Goal: Complete application form: Complete application form

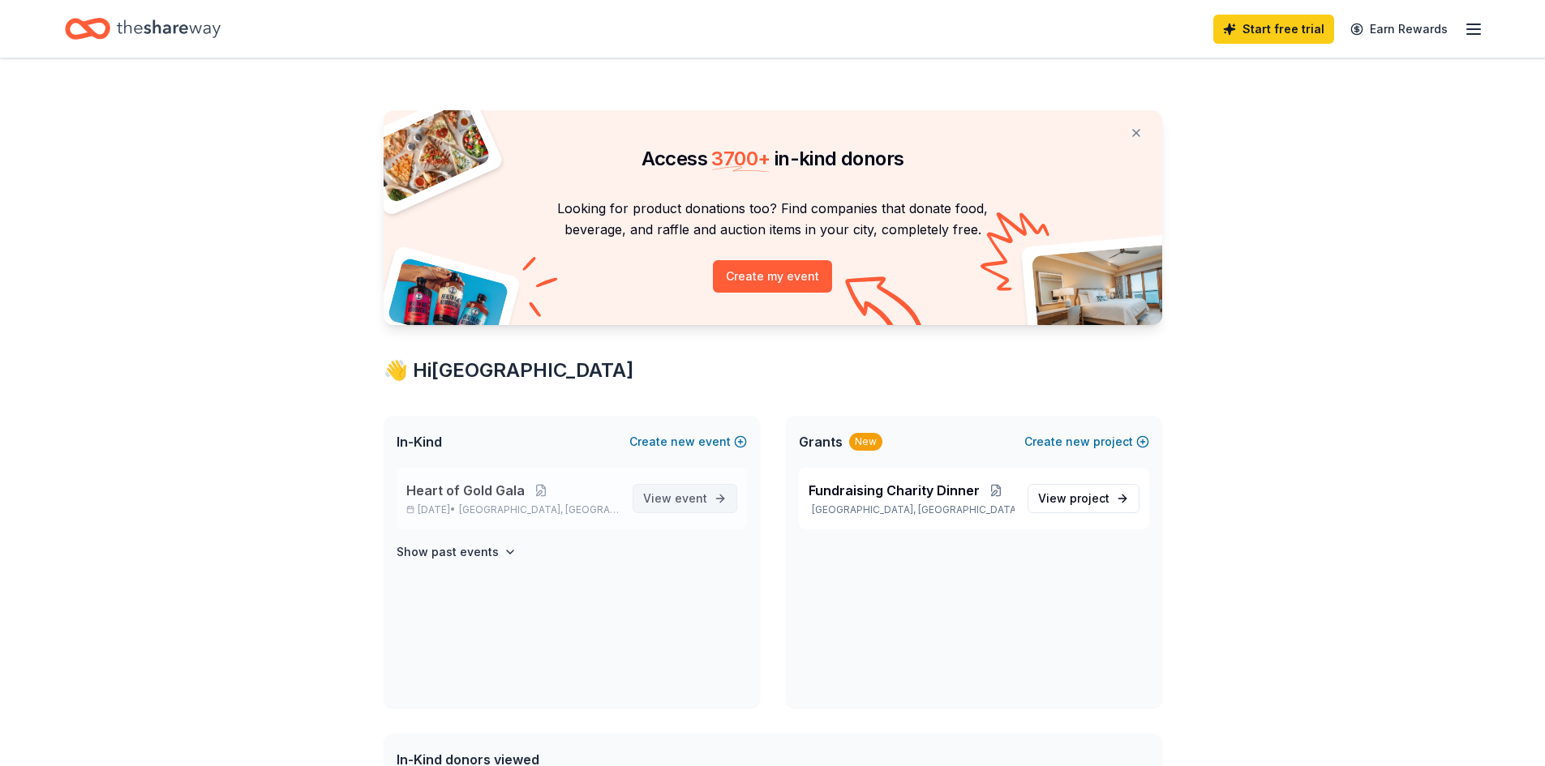
click at [678, 496] on span "event" at bounding box center [691, 498] width 32 height 14
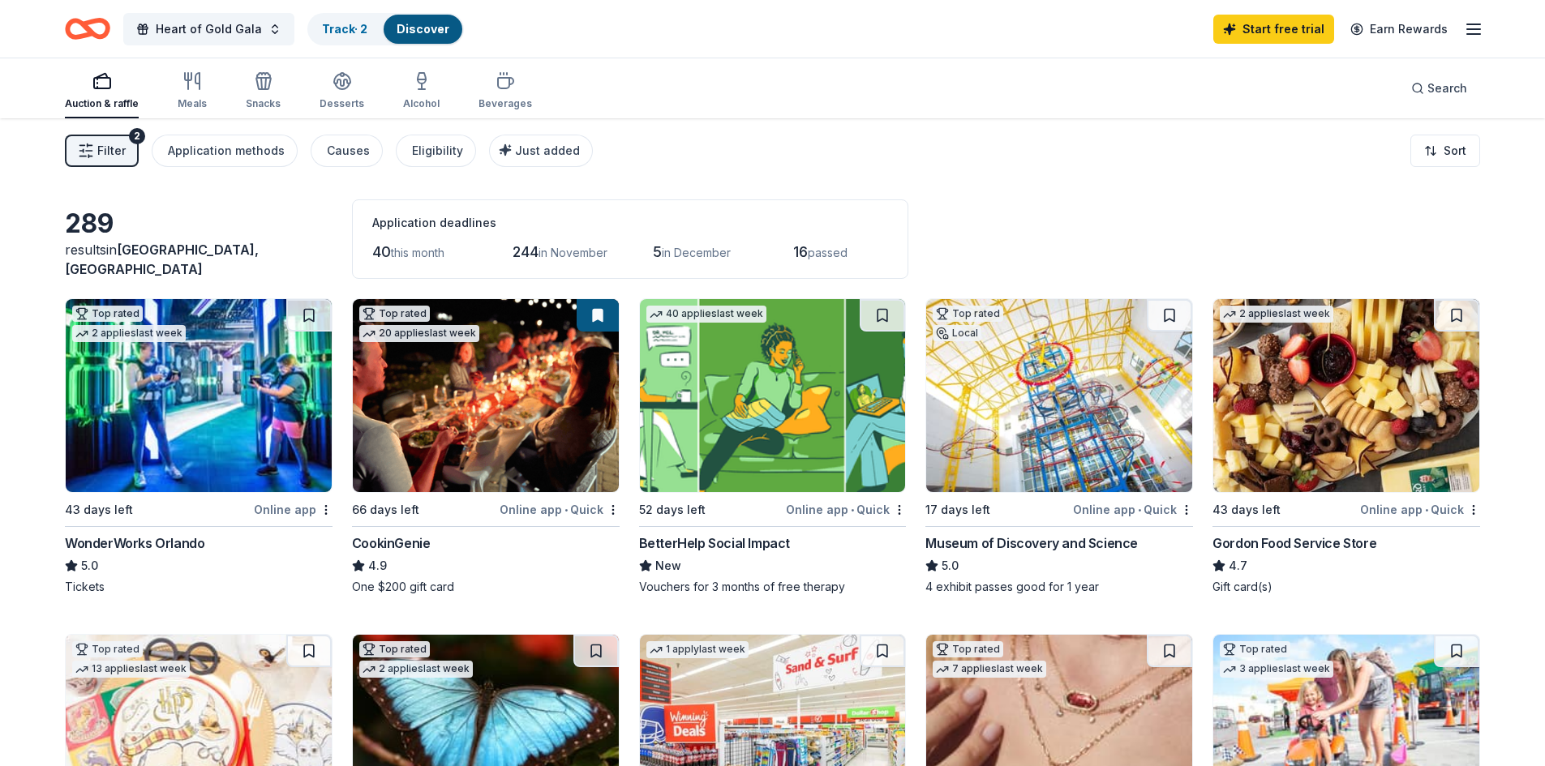
click at [762, 434] on img at bounding box center [773, 395] width 266 height 193
click at [285, 508] on div "Online app" at bounding box center [293, 510] width 79 height 20
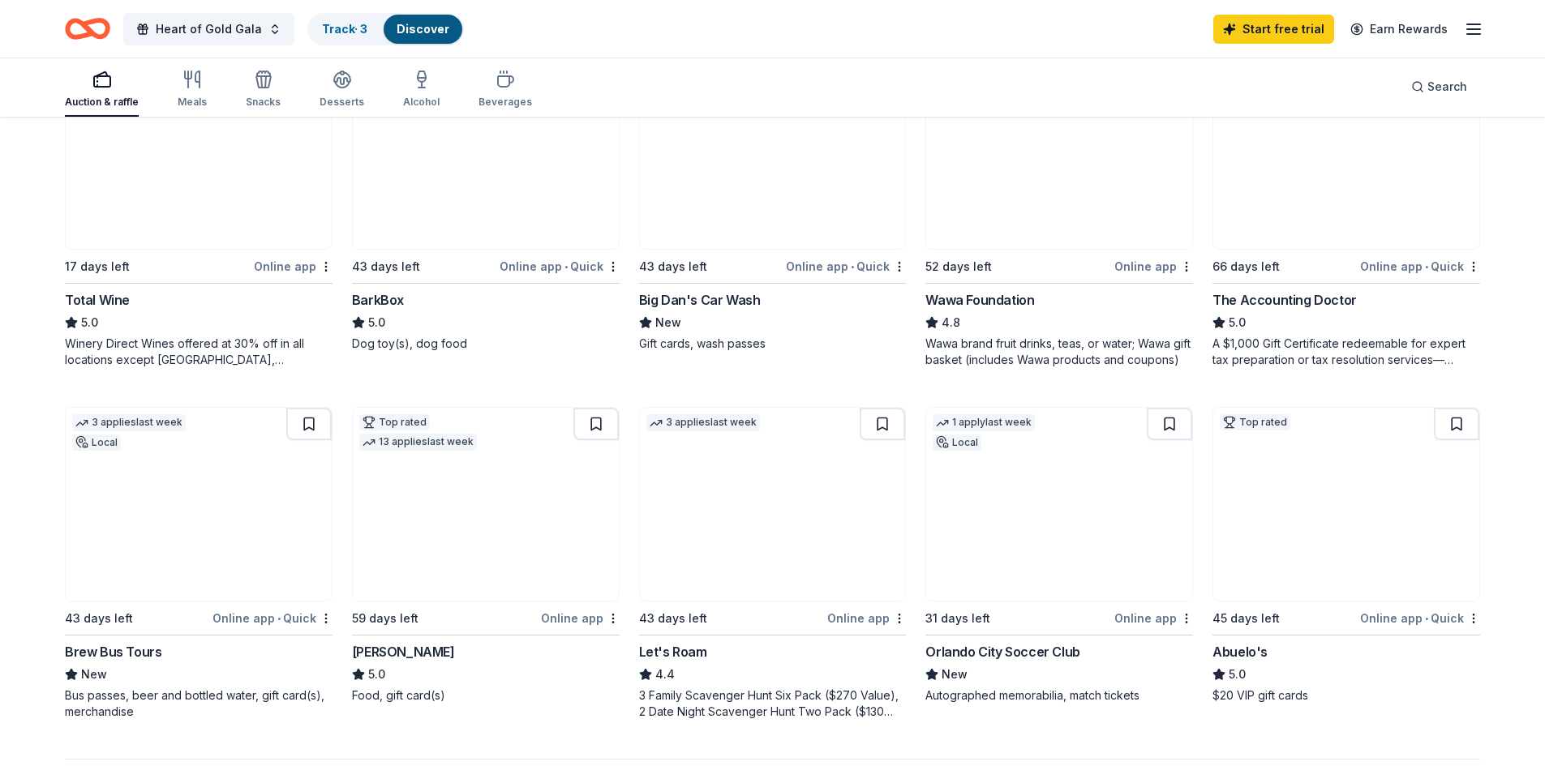
scroll to position [892, 0]
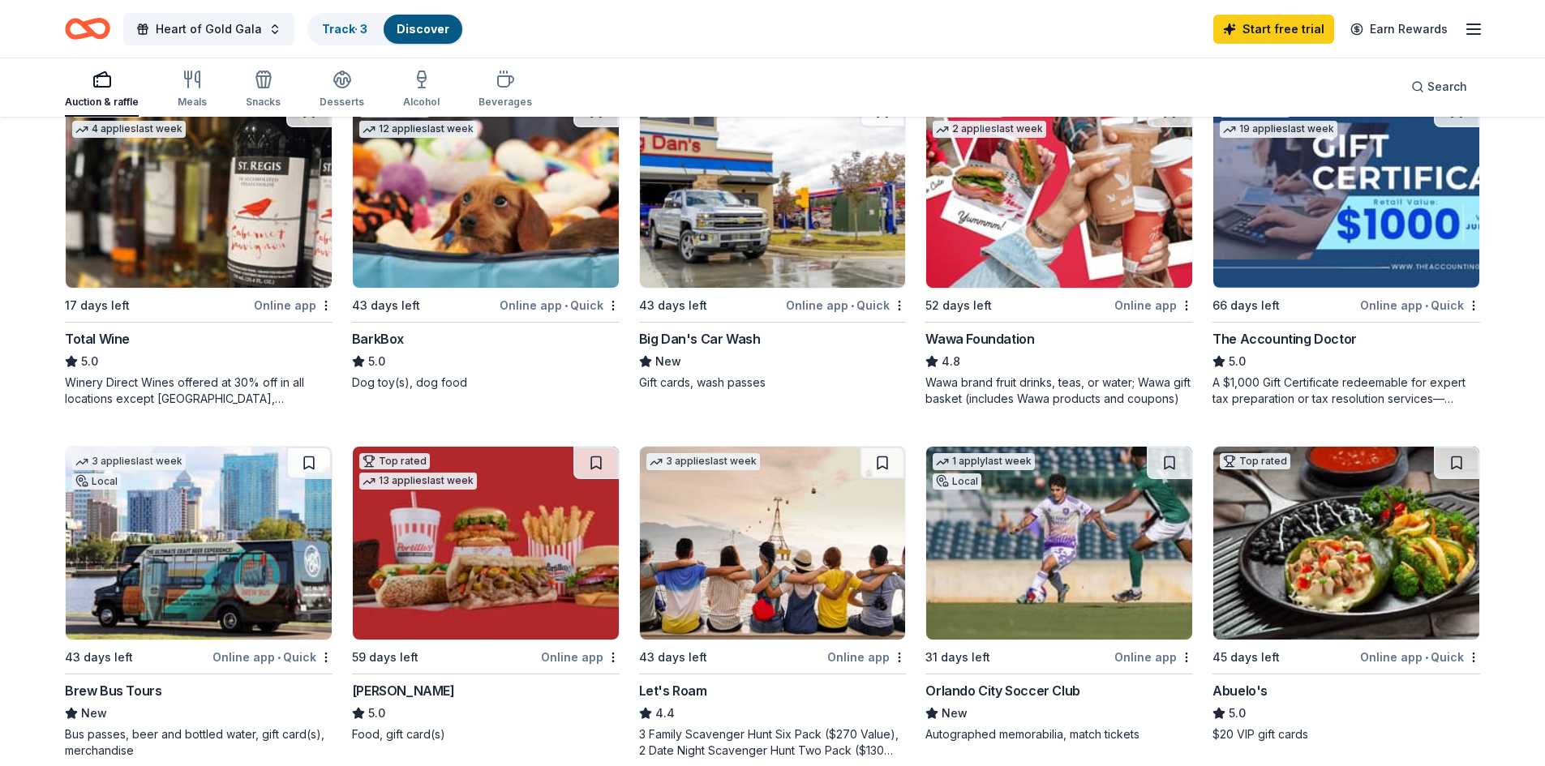
click at [1312, 561] on img at bounding box center [1346, 543] width 266 height 193
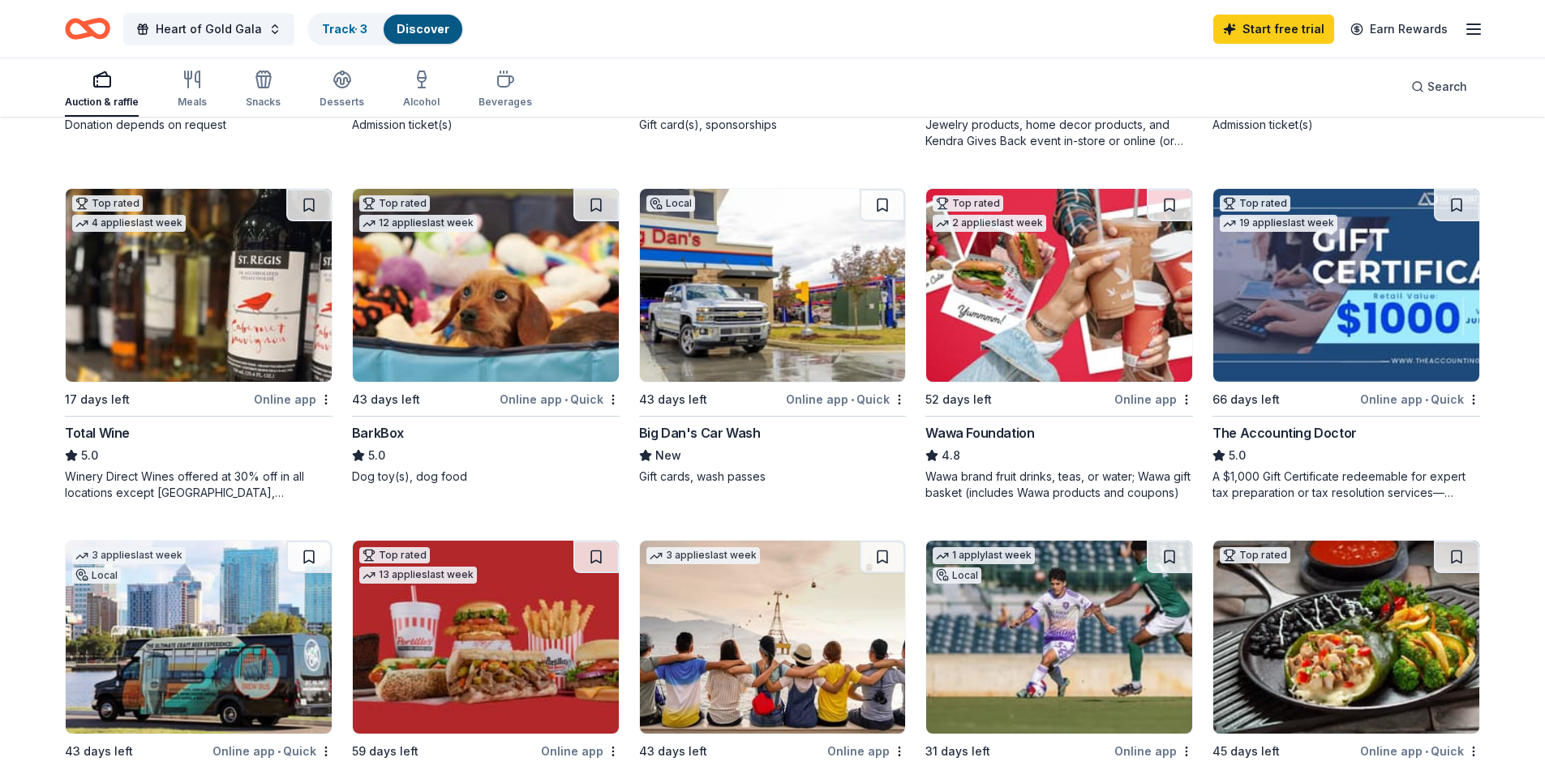
scroll to position [763, 0]
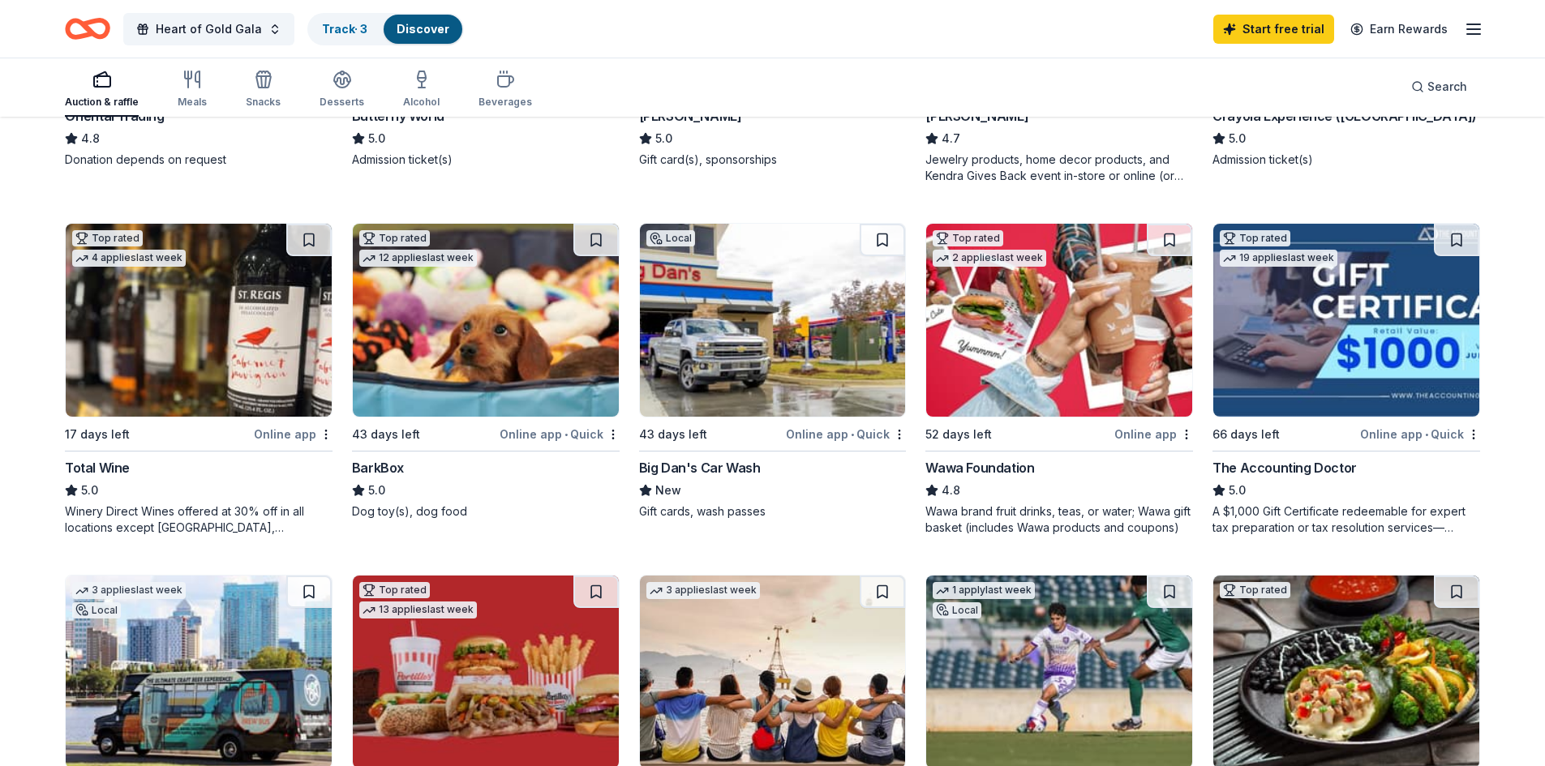
click at [1054, 328] on img at bounding box center [1059, 320] width 266 height 193
click at [647, 42] on div "Heart of Gold Gala Track · 3 Discover Start free trial Earn Rewards" at bounding box center [772, 29] width 1415 height 38
click at [638, 42] on div "Heart of Gold Gala Track · 3 Discover Start free trial Earn Rewards" at bounding box center [772, 29] width 1415 height 38
click at [635, 37] on div "Heart of Gold Gala Track · 3 Discover Start free trial Earn Rewards" at bounding box center [772, 29] width 1415 height 38
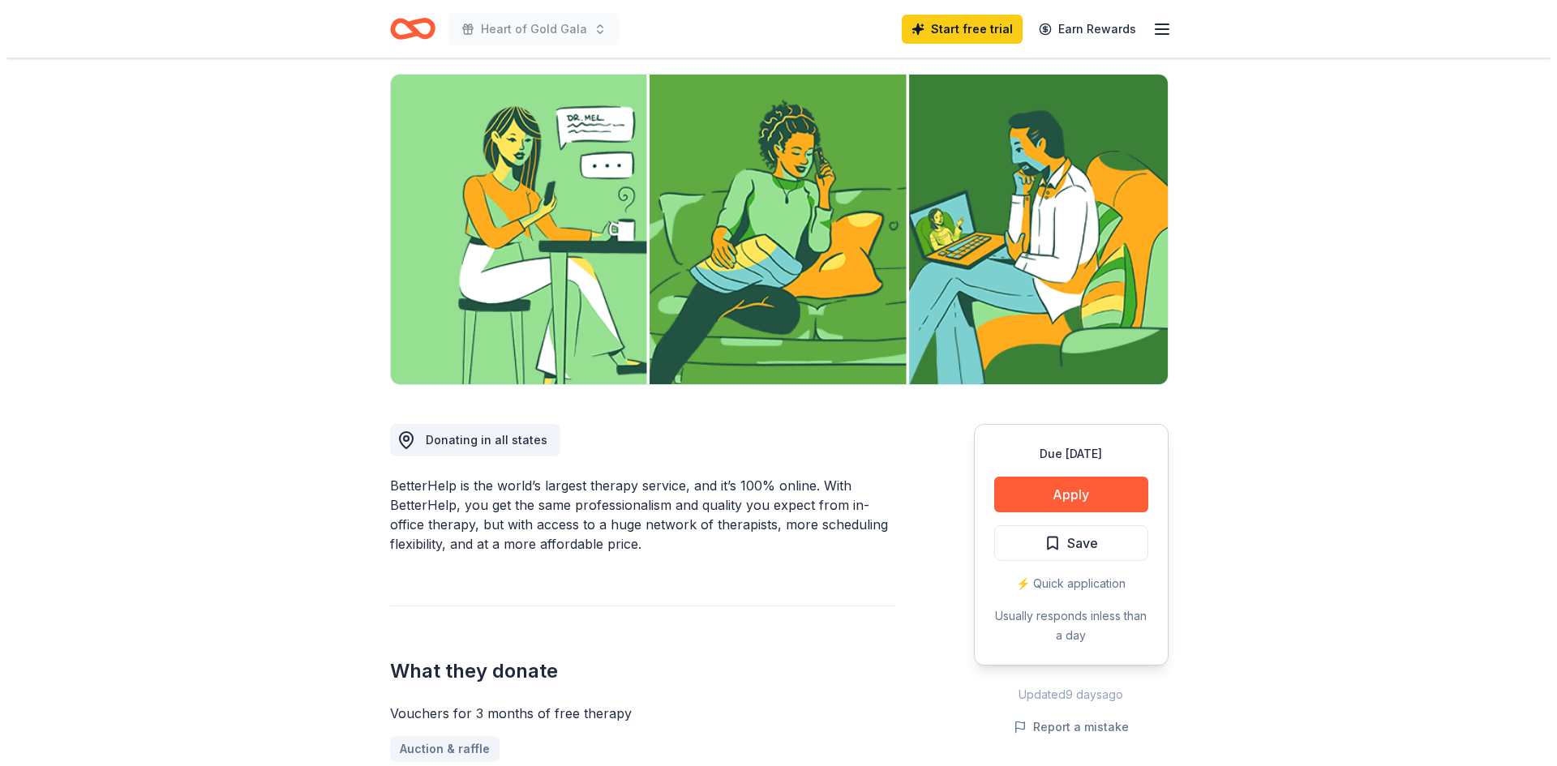
scroll to position [162, 0]
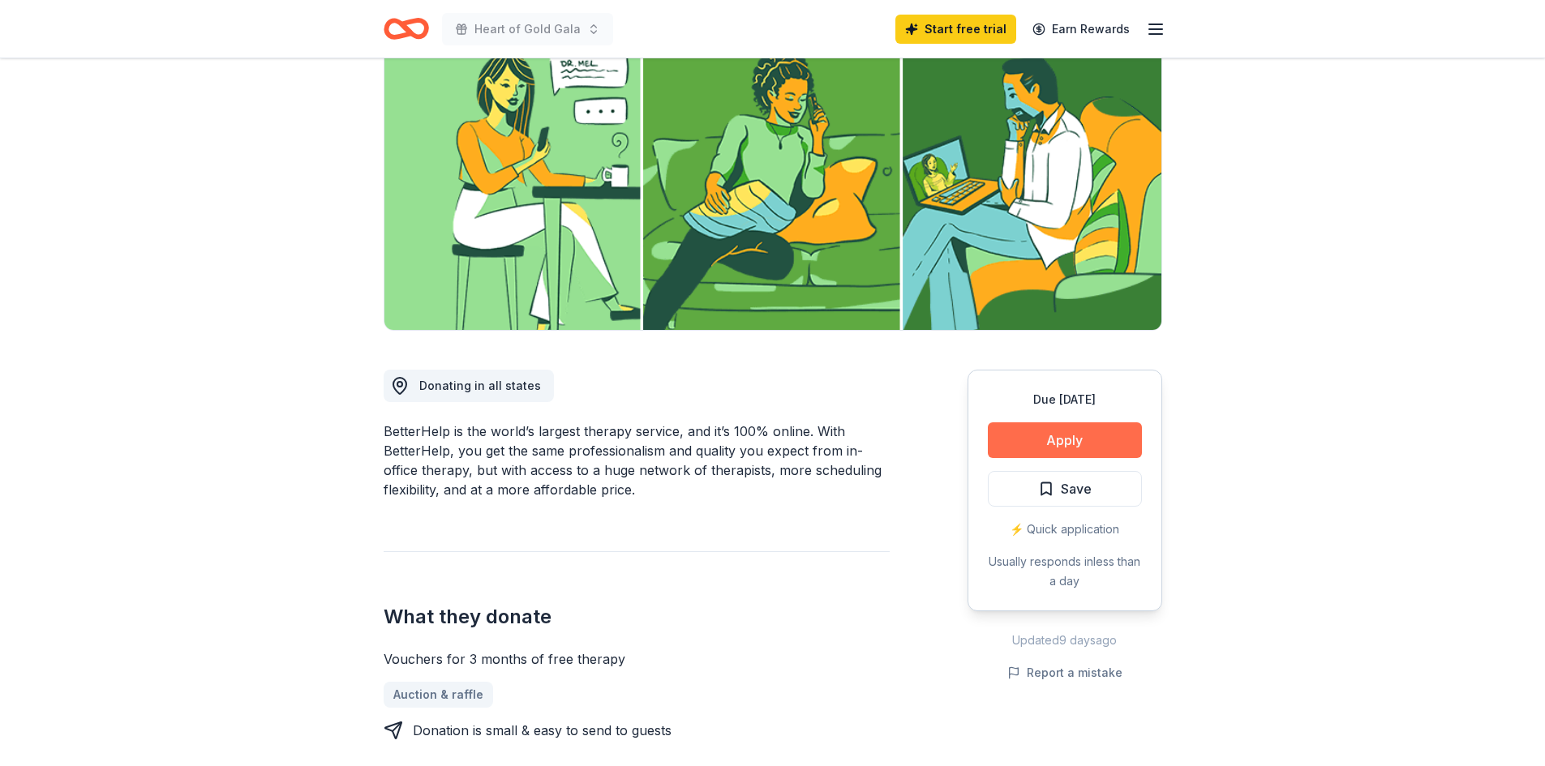
click at [1038, 441] on button "Apply" at bounding box center [1065, 441] width 154 height 36
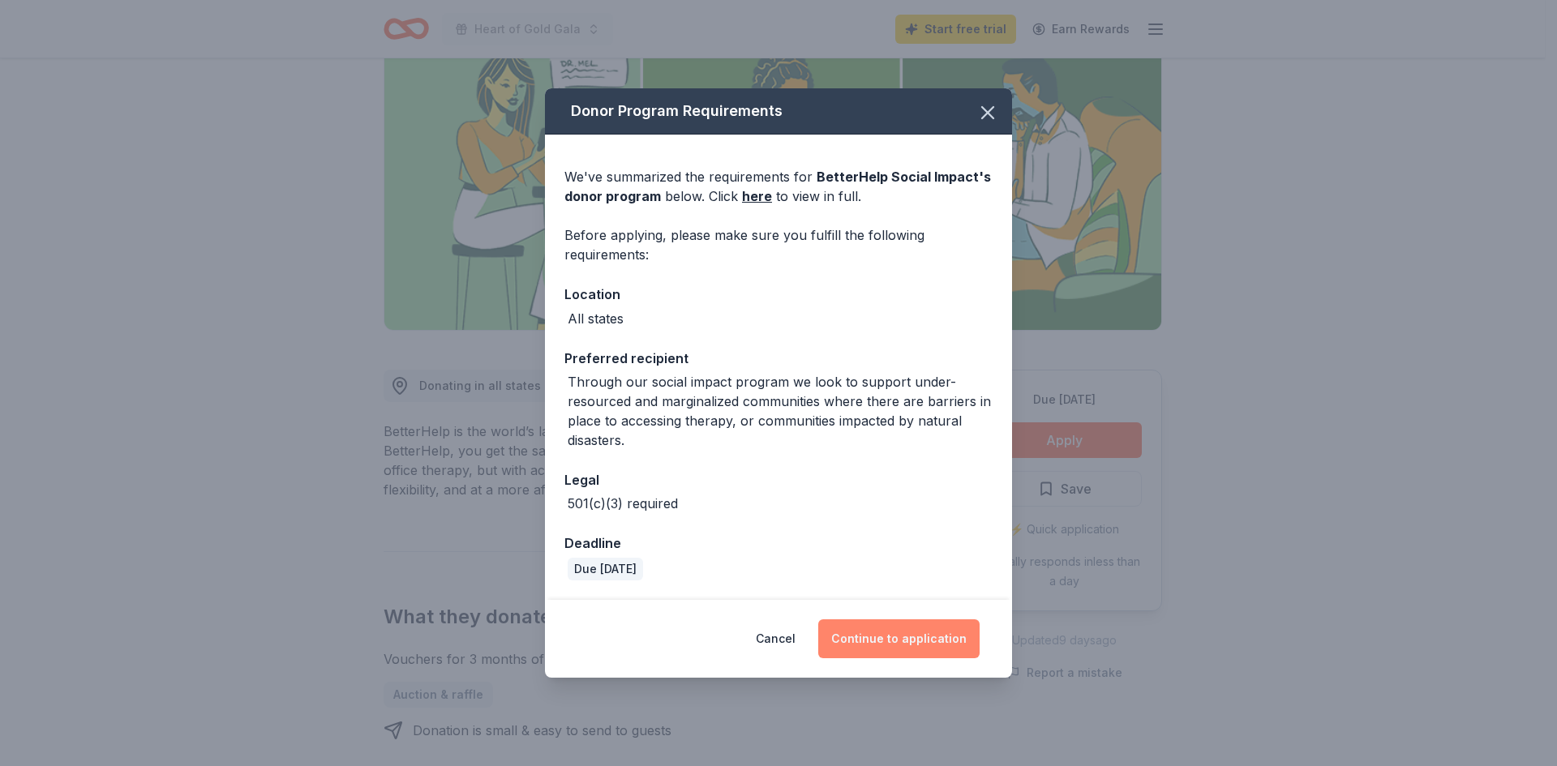
click at [918, 642] on button "Continue to application" at bounding box center [898, 639] width 161 height 39
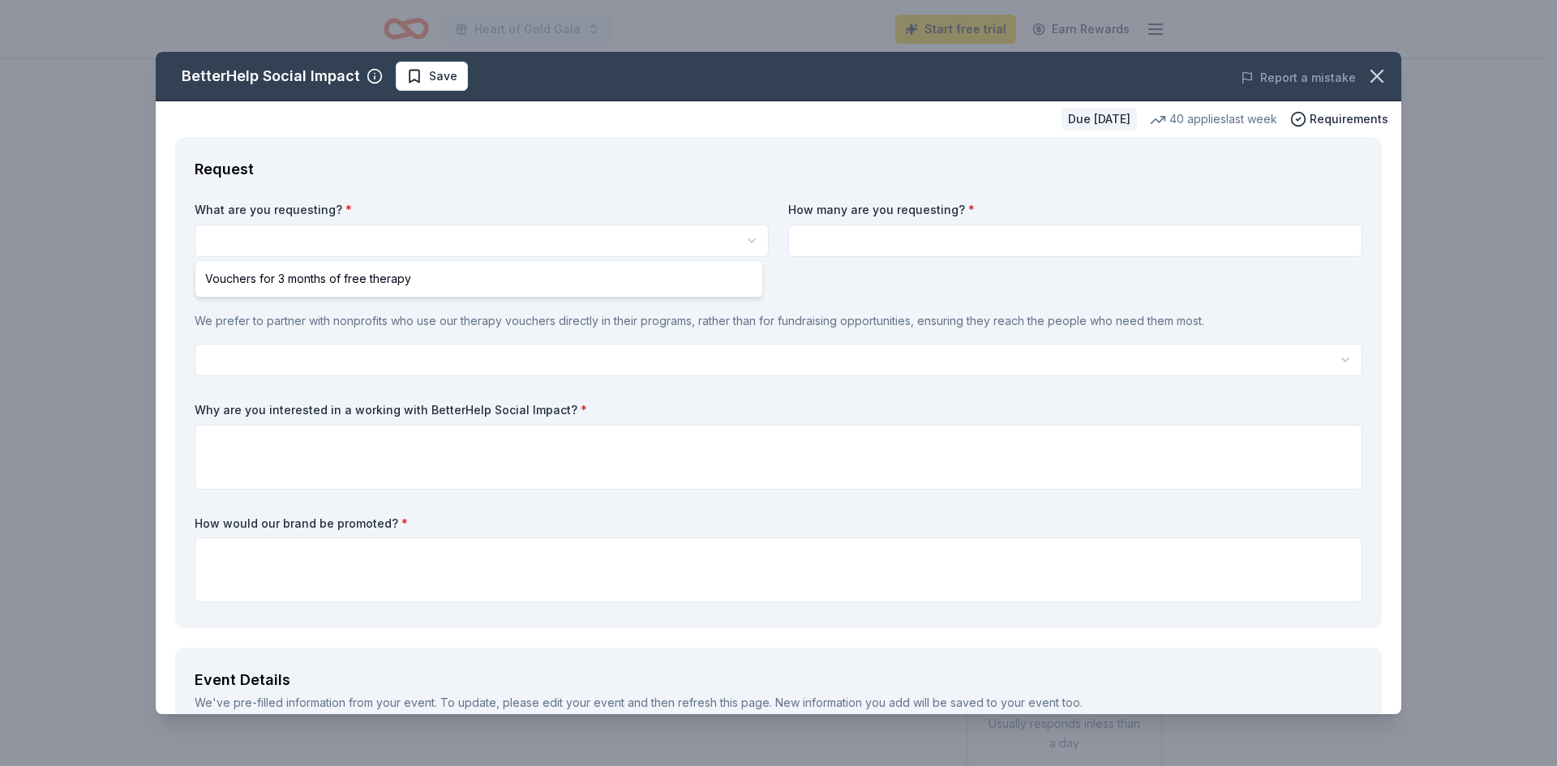
scroll to position [0, 0]
click at [482, 244] on html "Heart of Gold Gala Start free trial Earn Rewards Due in 52 days Share BetterHel…" at bounding box center [778, 383] width 1557 height 766
select select "Vouchers for 3 months of free therapy"
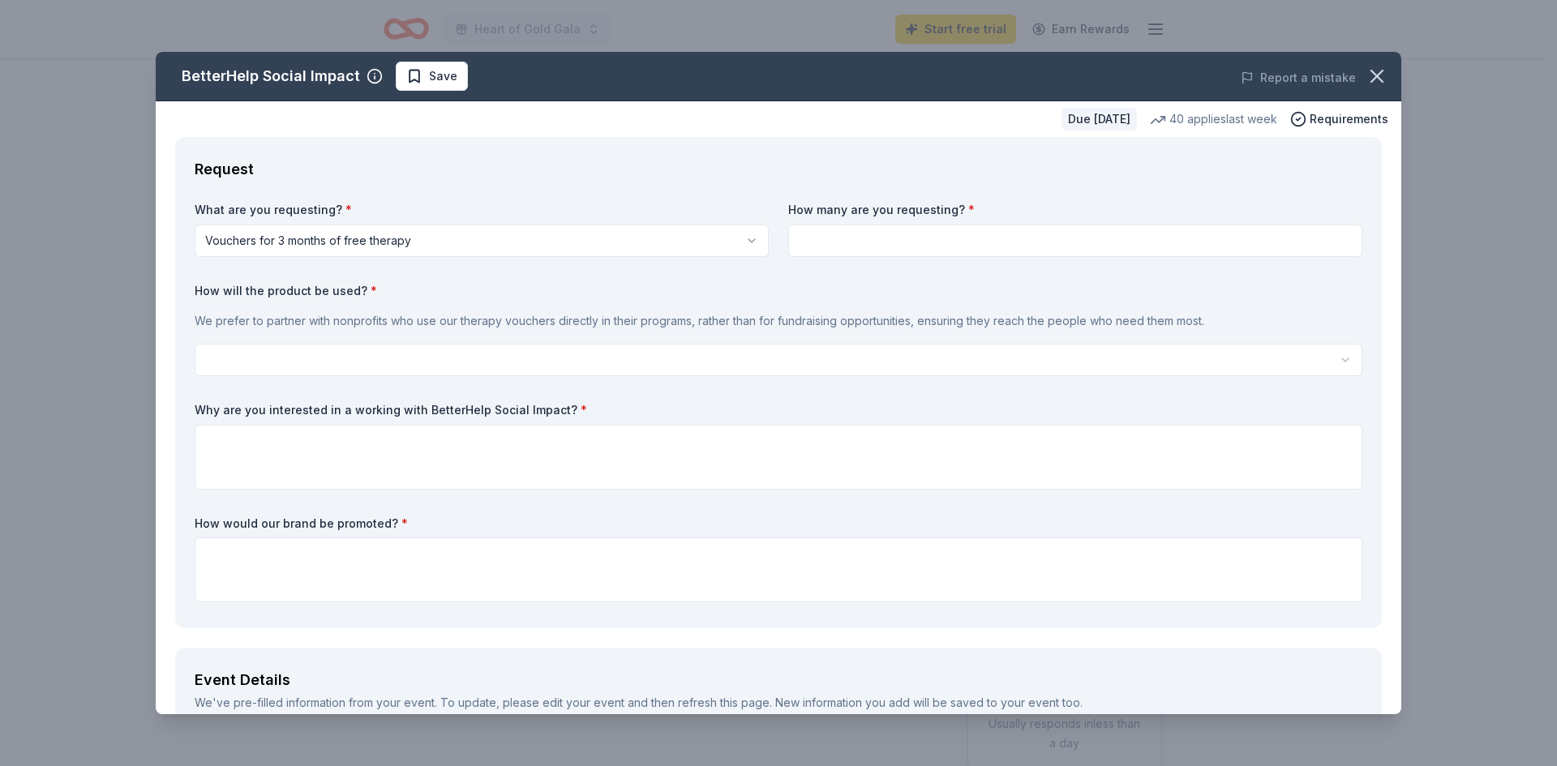
click at [831, 241] on input at bounding box center [1075, 241] width 574 height 32
type input "3"
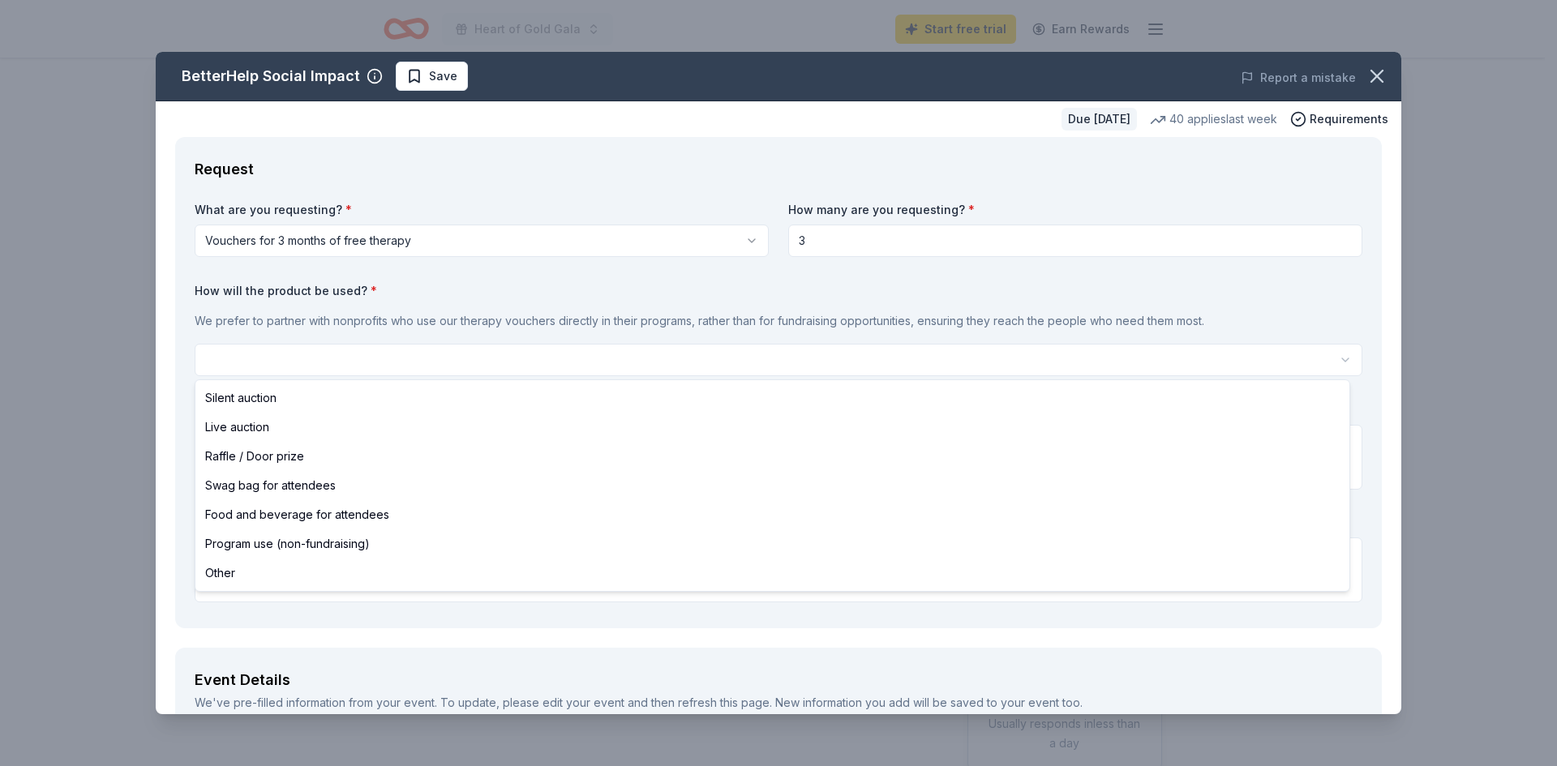
click at [290, 367] on html "Heart of Gold Gala Start free trial Earn Rewards Due in 52 days Share BetterHel…" at bounding box center [778, 383] width 1557 height 766
click at [317, 351] on html "Heart of Gold Gala Start free trial Earn Rewards Due in 52 days Share BetterHel…" at bounding box center [778, 383] width 1557 height 766
select select "silentAuction"
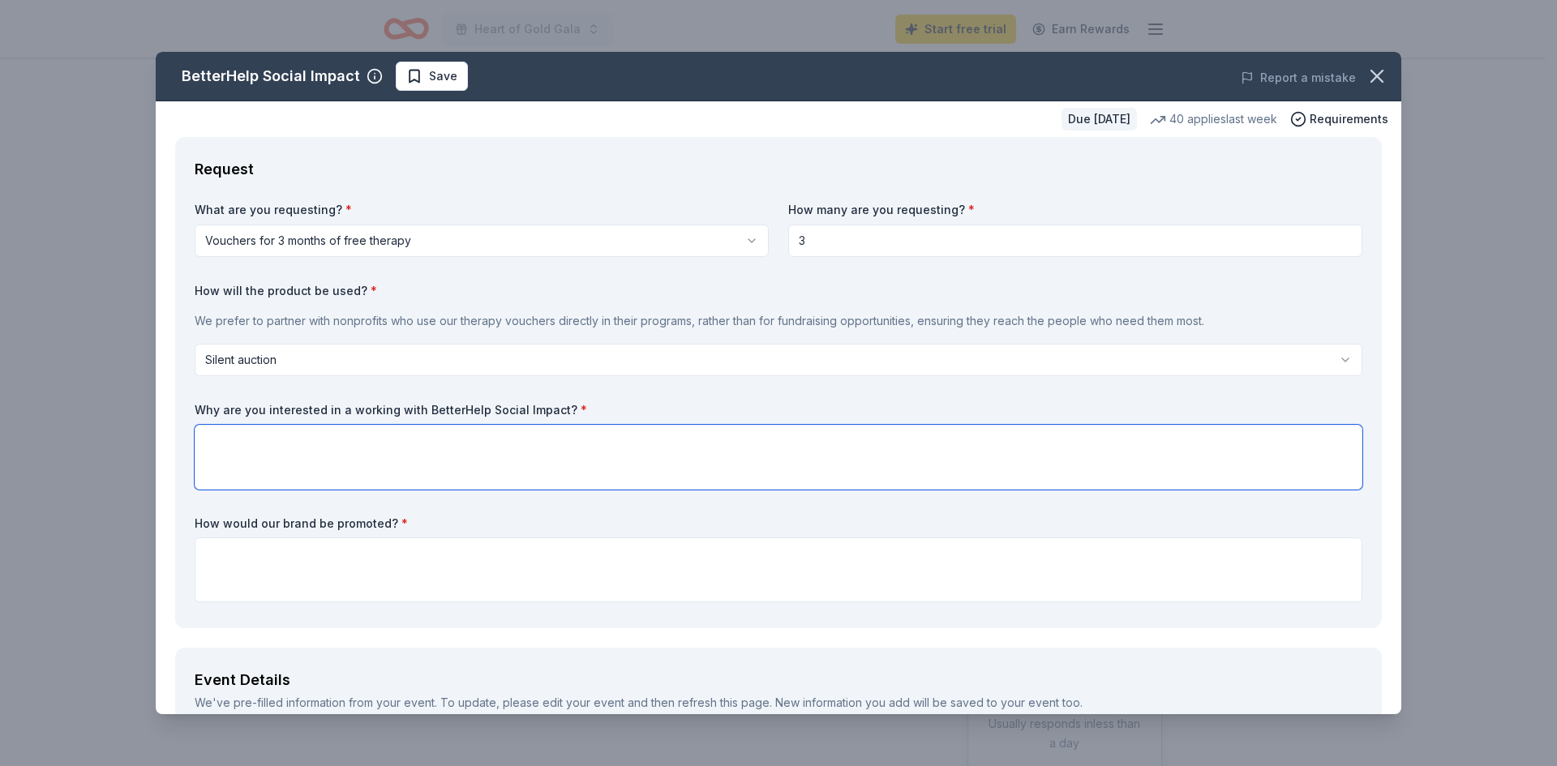
click at [260, 447] on textarea at bounding box center [779, 457] width 1168 height 65
drag, startPoint x: 585, startPoint y: 398, endPoint x: 304, endPoint y: 401, distance: 280.6
click at [304, 401] on div "What are you requesting? * Vouchers for 3 months of free therapy Vouchers for 3…" at bounding box center [779, 405] width 1168 height 407
drag, startPoint x: 190, startPoint y: 406, endPoint x: 200, endPoint y: 406, distance: 10.5
click at [265, 406] on div "Request What are you requesting? * Vouchers for 3 months of free therapy Vouche…" at bounding box center [778, 382] width 1207 height 491
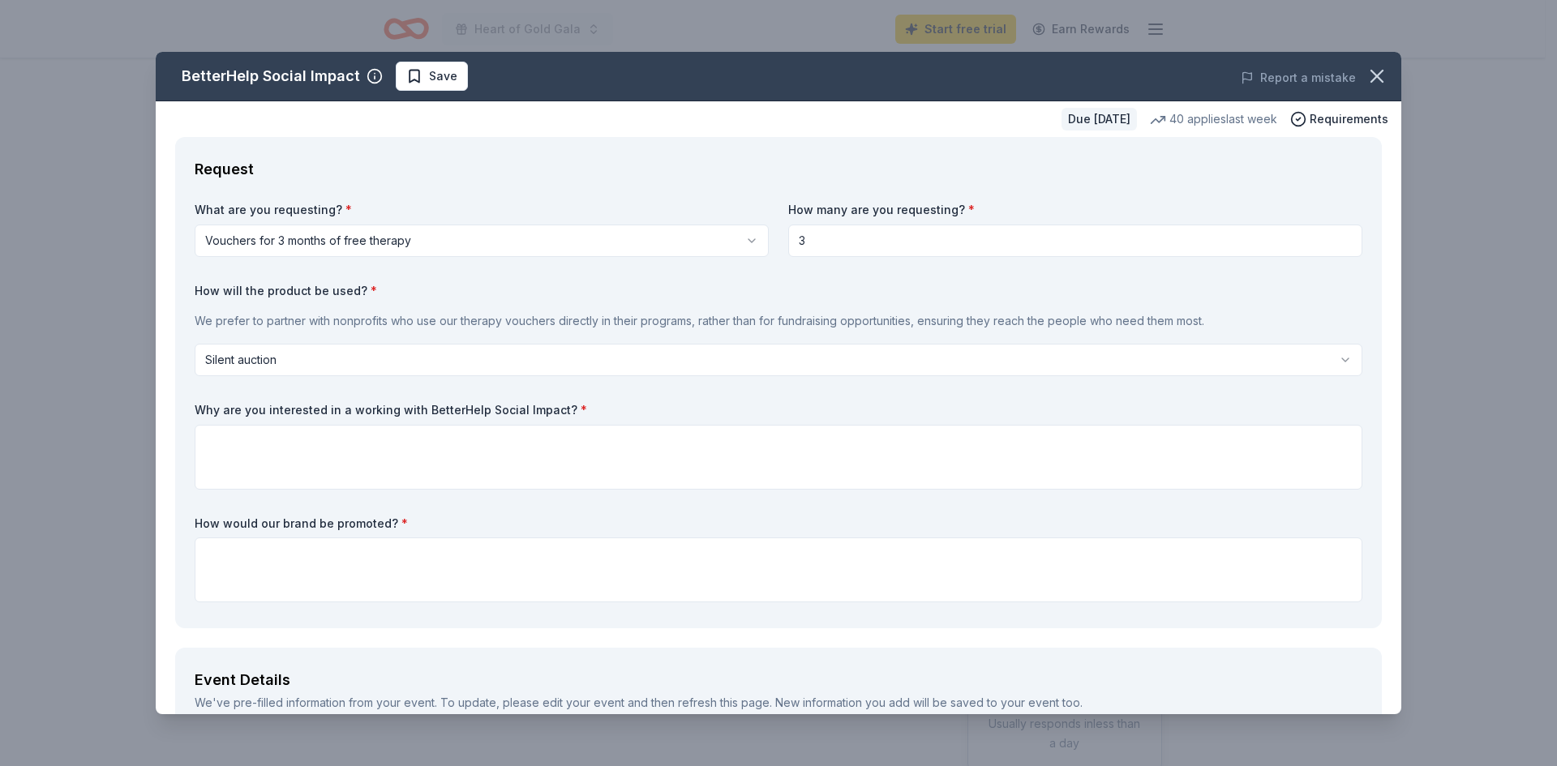
drag, startPoint x: 195, startPoint y: 406, endPoint x: 399, endPoint y: 403, distance: 204.4
click at [399, 403] on label "Why are you interested in a working with BetterHelp Social Impact? *" at bounding box center [779, 410] width 1168 height 16
drag, startPoint x: 556, startPoint y: 406, endPoint x: 403, endPoint y: 405, distance: 152.5
click at [403, 405] on label "Why are you interested in a working with BetterHelp Social Impact? *" at bounding box center [779, 410] width 1168 height 16
paste textarea "Hearts of Valor recognizes that cardiovascular health isn’t just physical—menta…"
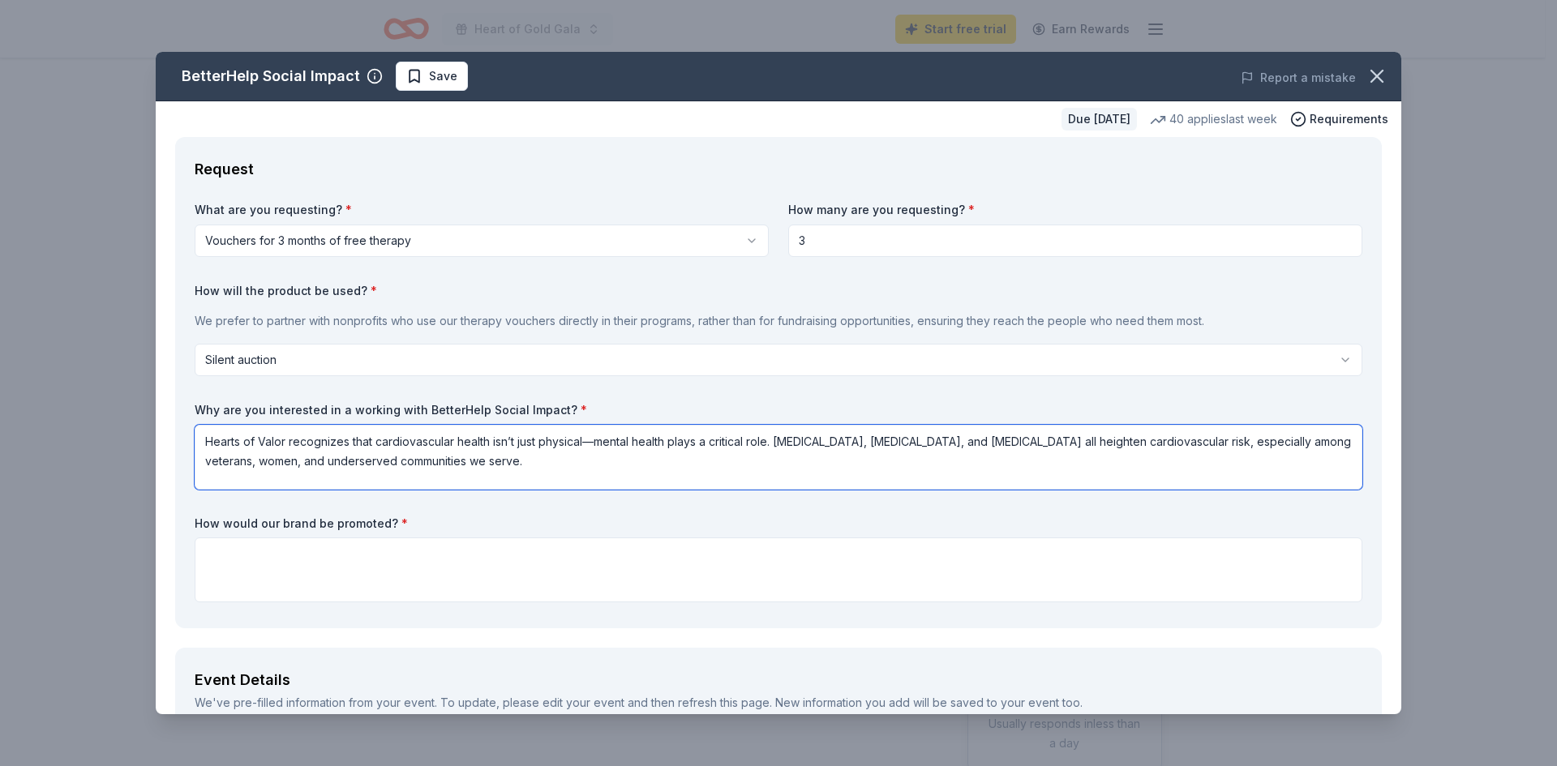
click at [587, 438] on textarea "Hearts of Valor recognizes that cardiovascular health isn’t just physical—menta…" at bounding box center [779, 457] width 1168 height 65
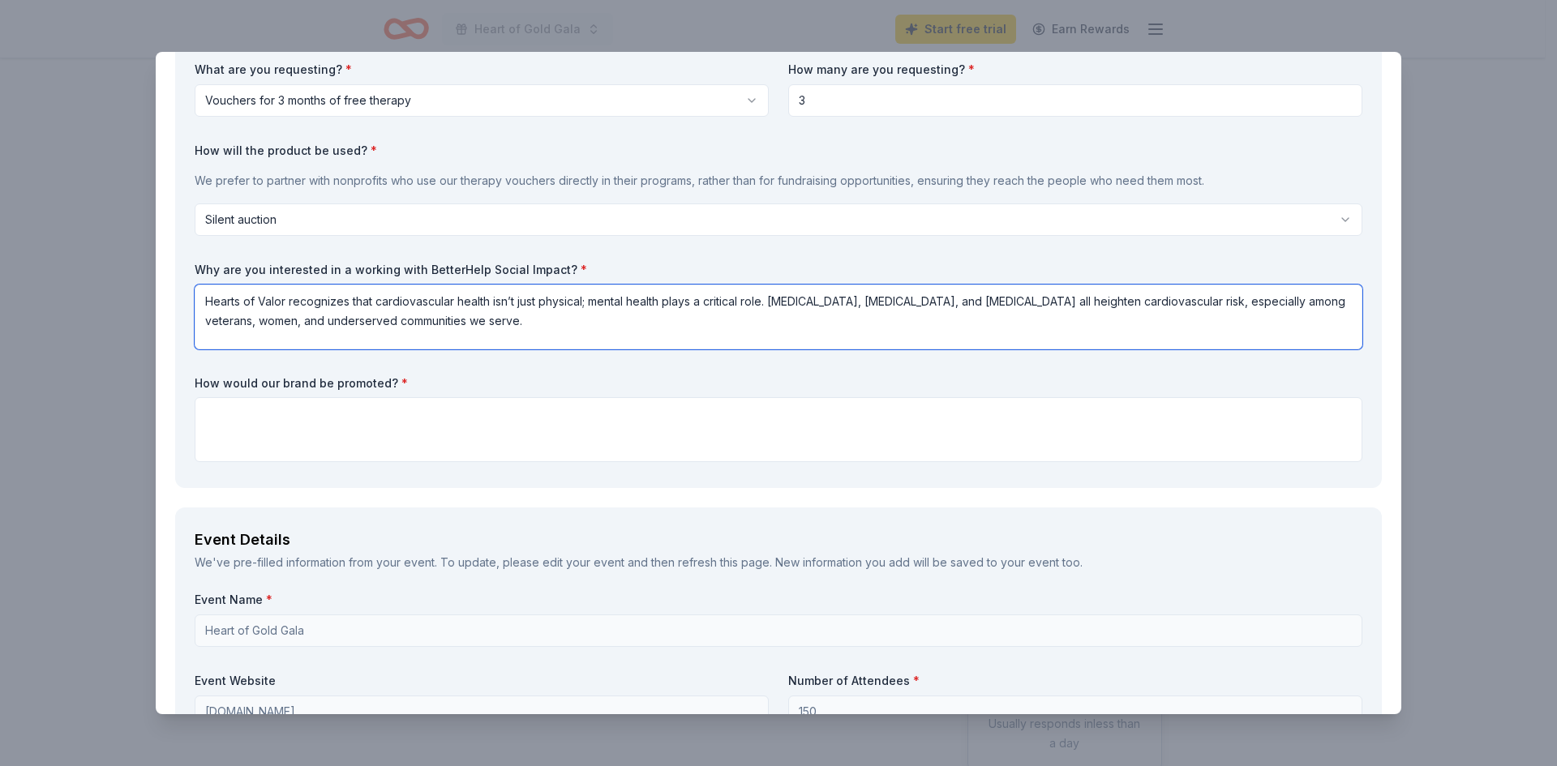
scroll to position [162, 0]
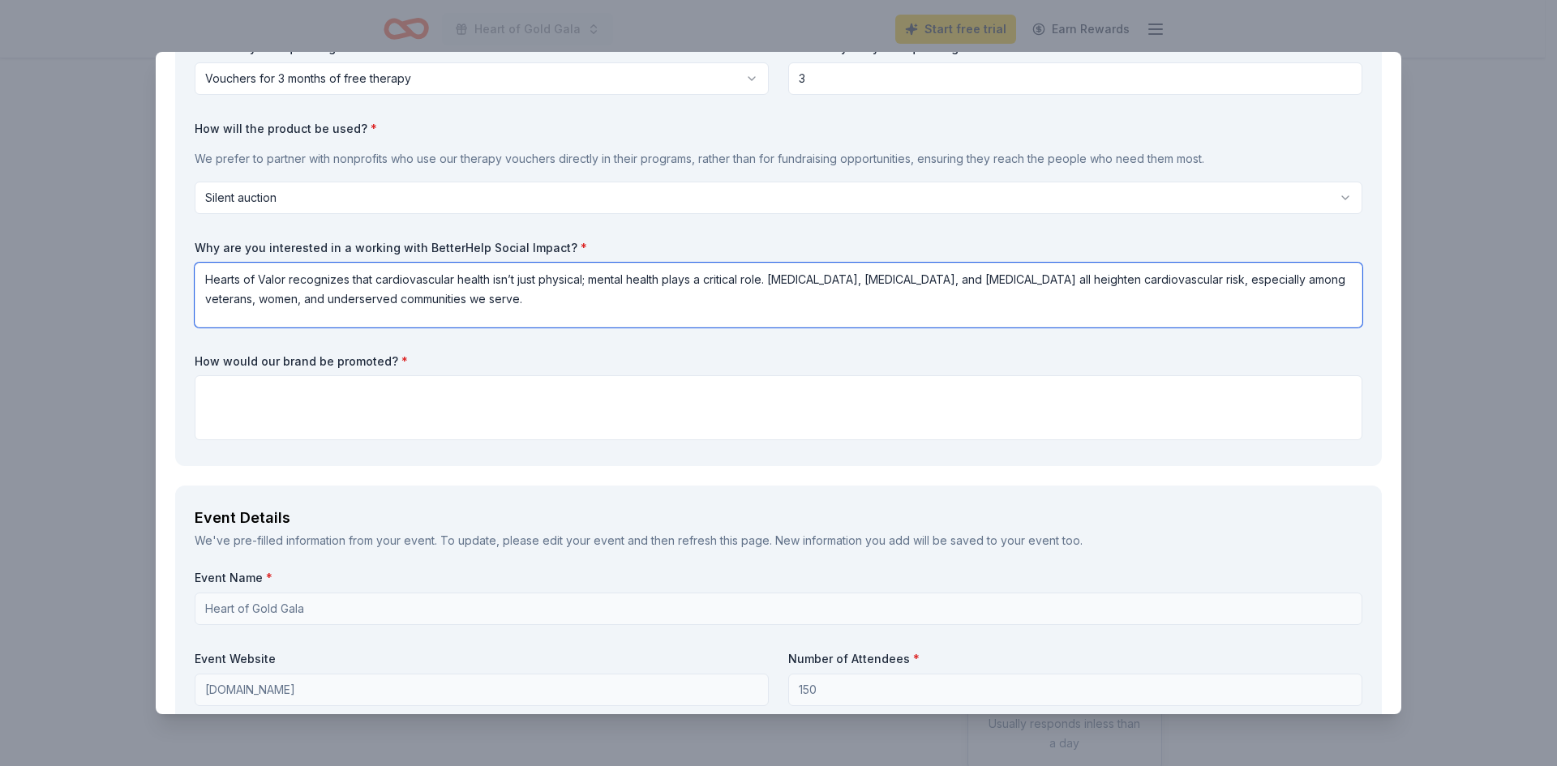
type textarea "Hearts of Valor recognizes that cardiovascular health isn’t just physical; ment…"
paste textarea "Sponsor recognition during event announcements"
click at [217, 412] on textarea "Sponsor recognition during event announcements." at bounding box center [779, 408] width 1168 height 65
click at [500, 396] on textarea "Sponsor recognition during event announcements." at bounding box center [779, 408] width 1168 height 65
paste textarea "Social media spotlights across Hearts of Valor’s platforms (Facebook, Instagram…"
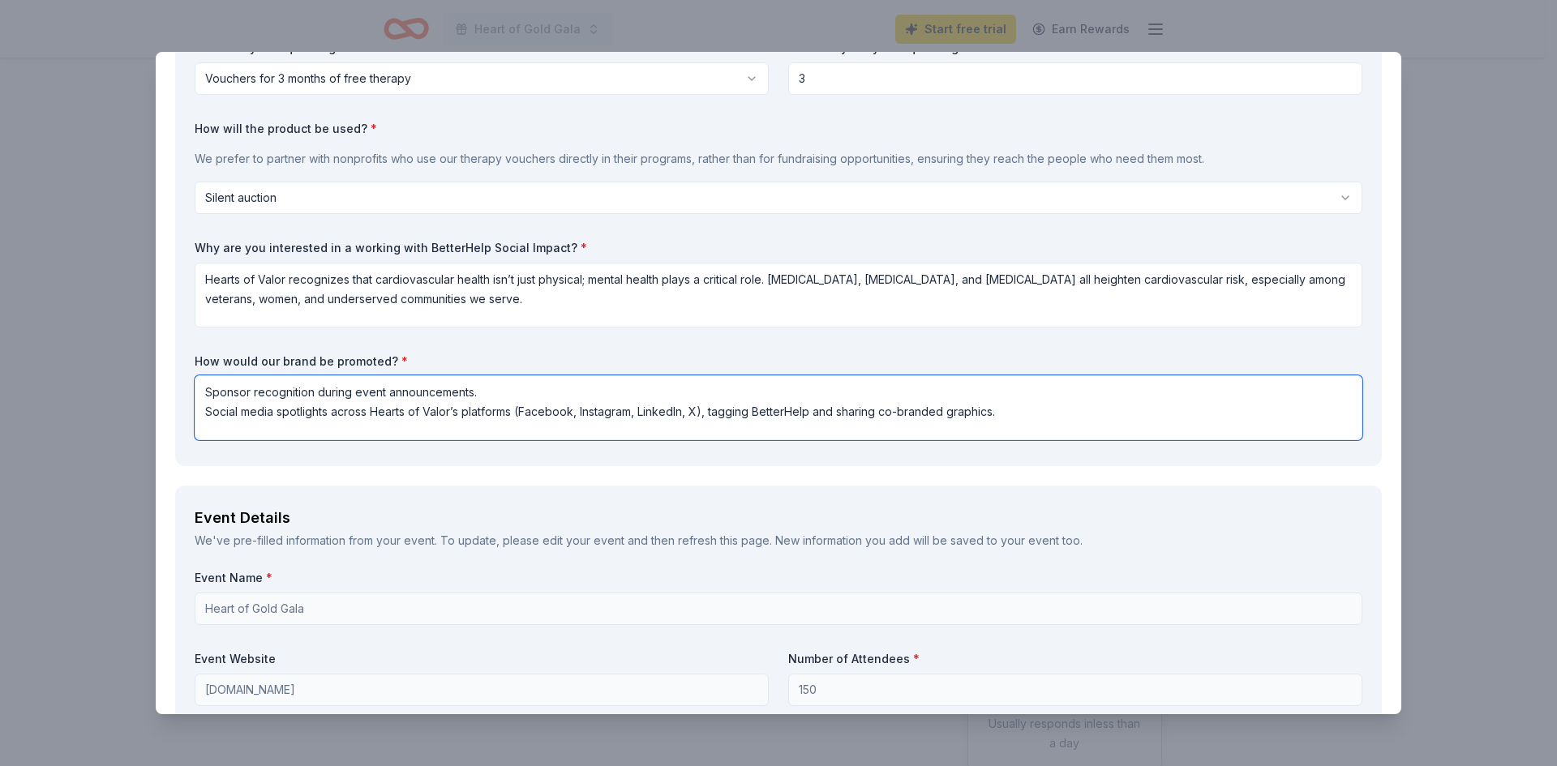
click at [699, 409] on textarea "Sponsor recognition during event announcements. Social media spotlights across …" at bounding box center [779, 408] width 1168 height 65
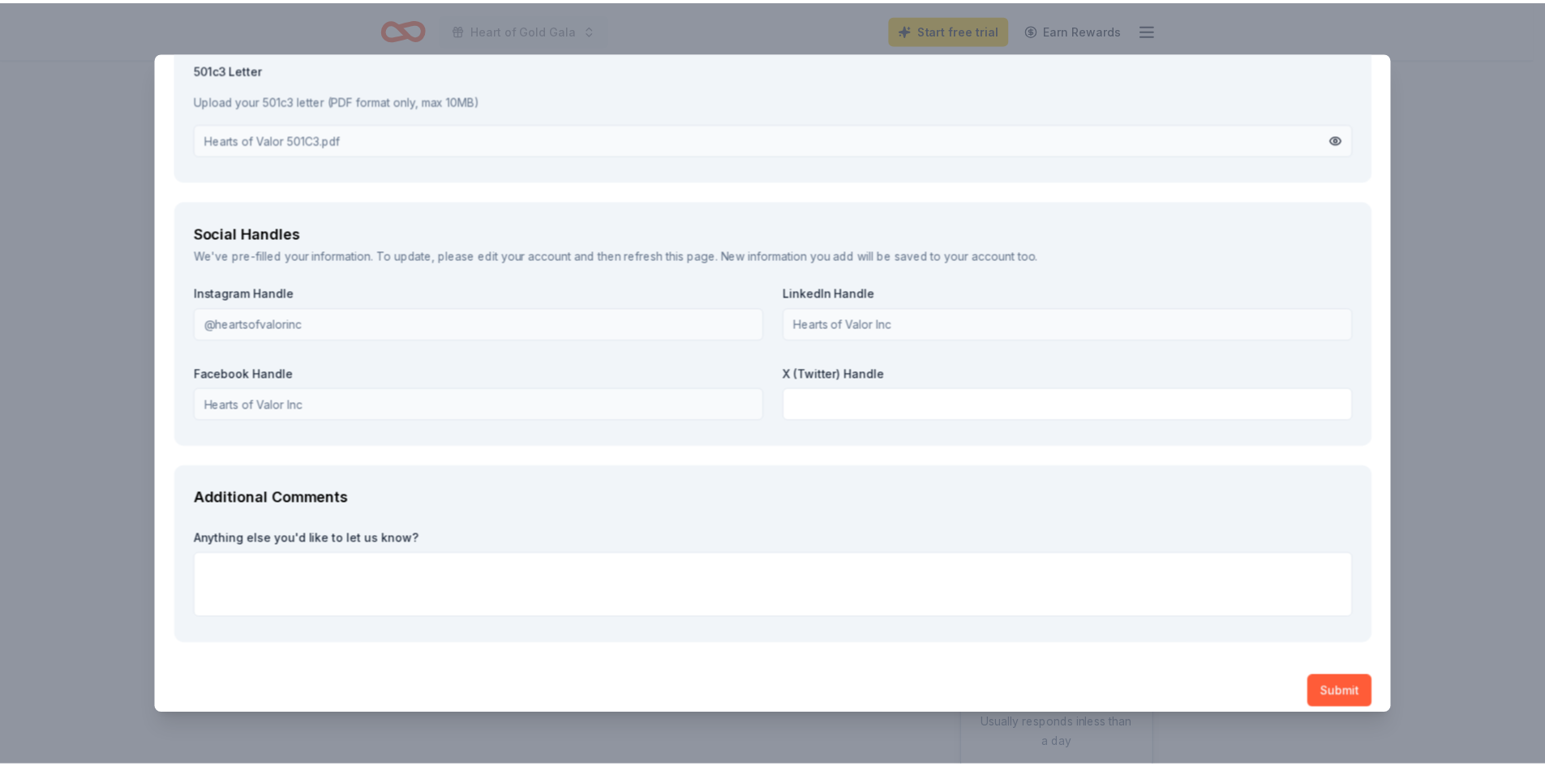
scroll to position [1798, 0]
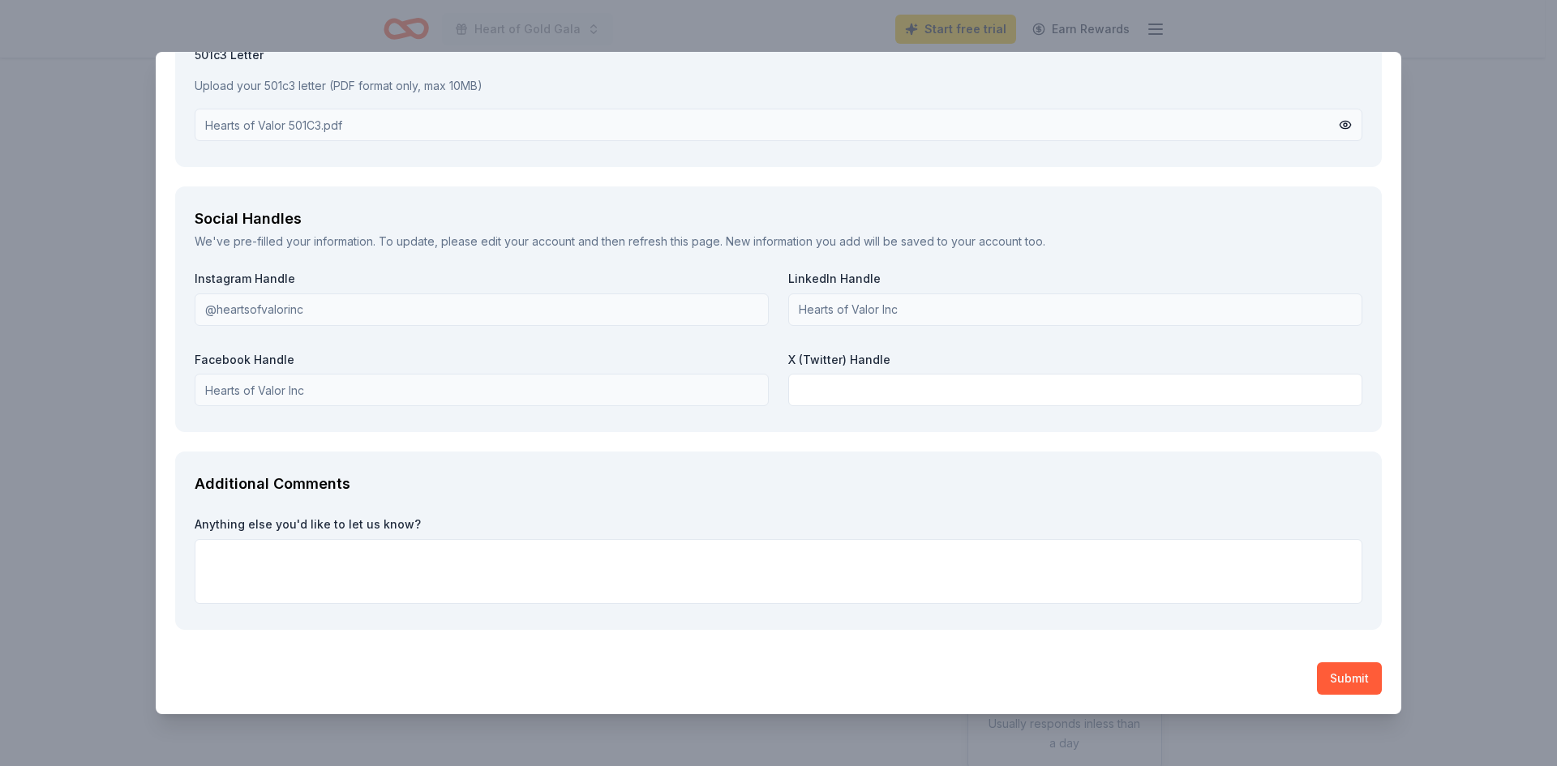
type textarea "Sponsor recognition during event announcements. Social media spotlights across …"
click at [266, 568] on textarea at bounding box center [779, 571] width 1168 height 65
click at [275, 564] on textarea at bounding box center [779, 571] width 1168 height 65
type textarea "We would love to have you as a mental health vendor at our upcoming 5k on 2/14/…"
click at [1337, 676] on button "Submit" at bounding box center [1349, 679] width 65 height 32
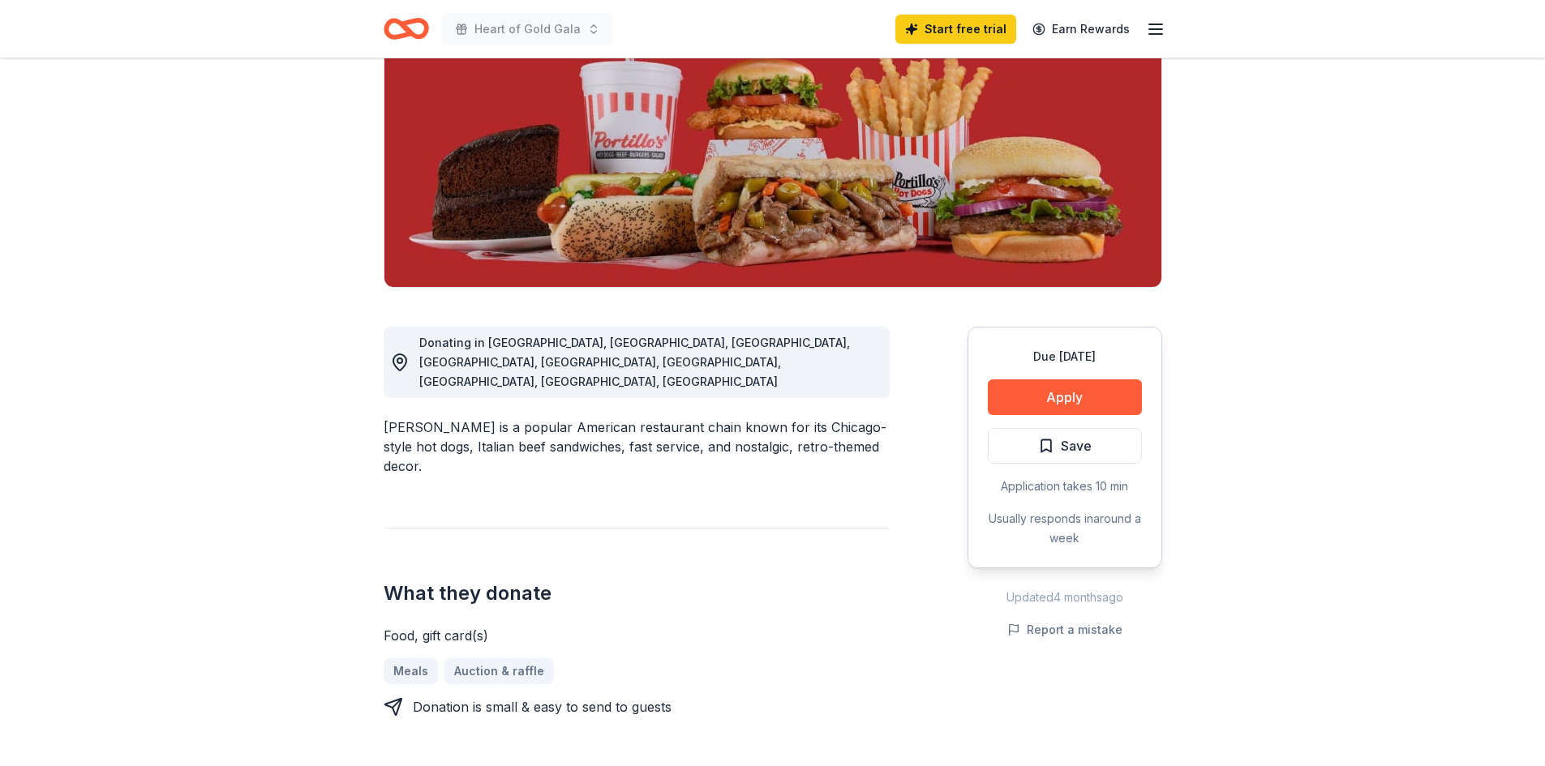
scroll to position [243, 0]
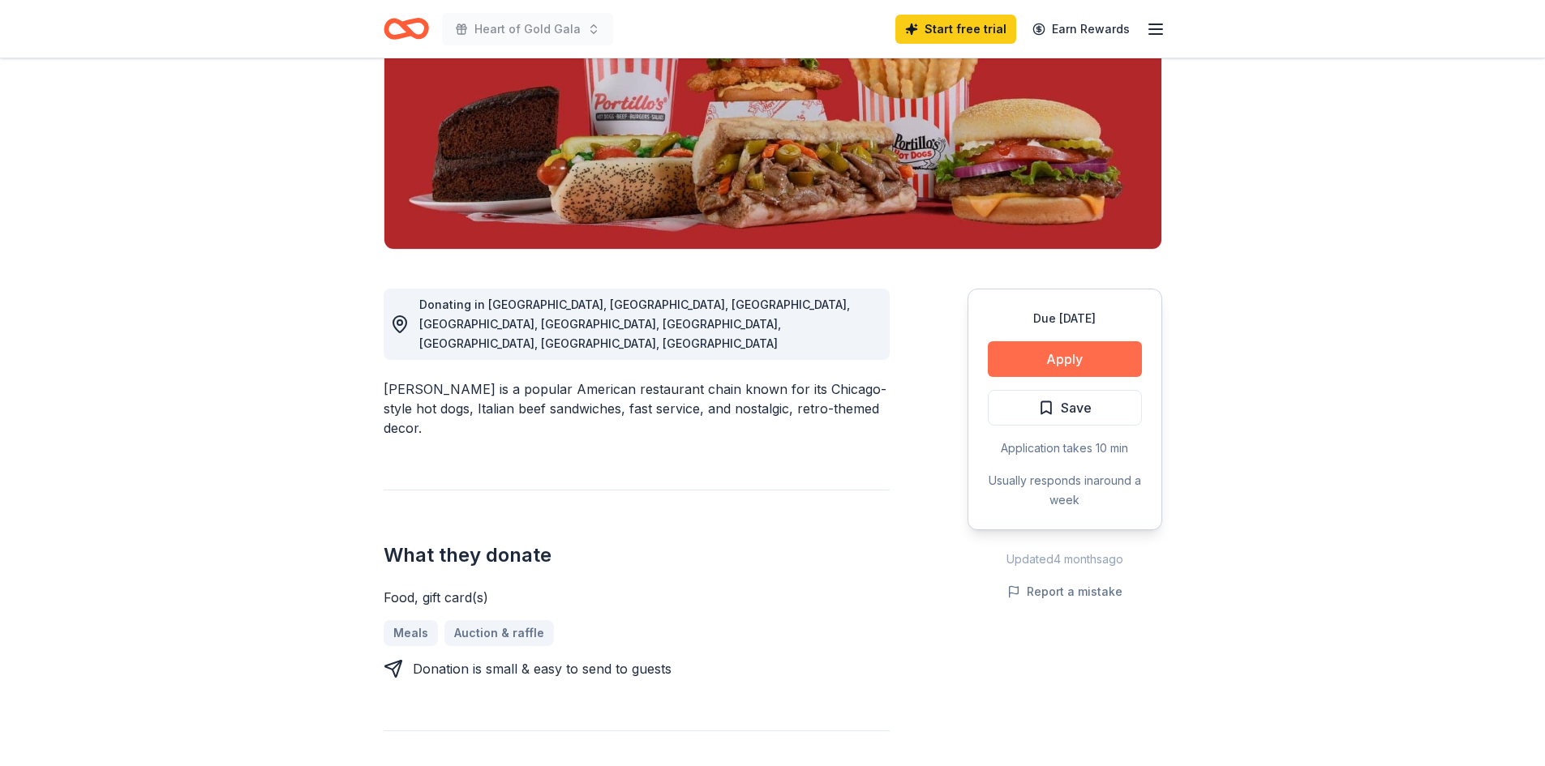
click at [1051, 349] on button "Apply" at bounding box center [1065, 359] width 154 height 36
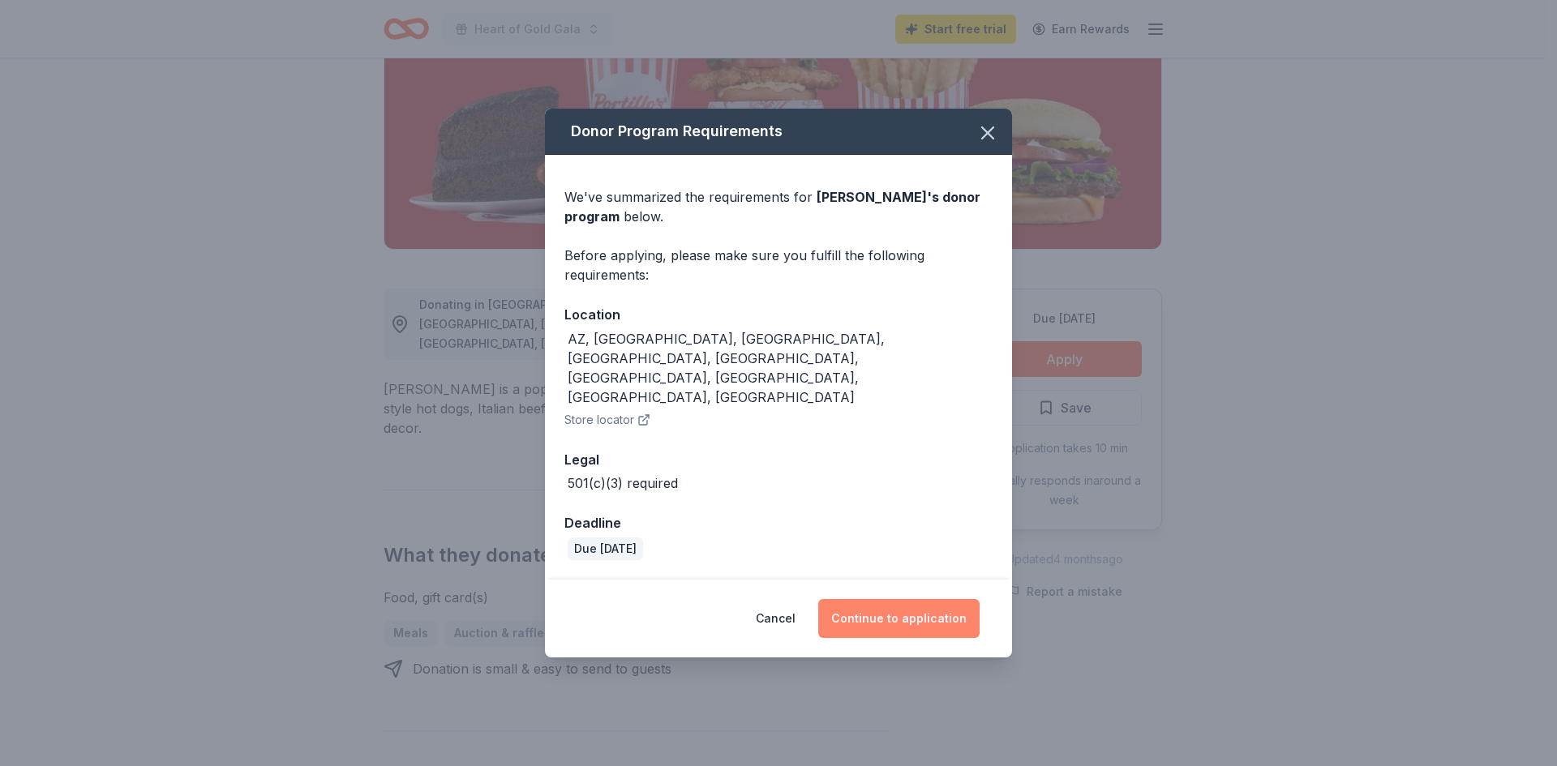
click at [883, 599] on button "Continue to application" at bounding box center [898, 618] width 161 height 39
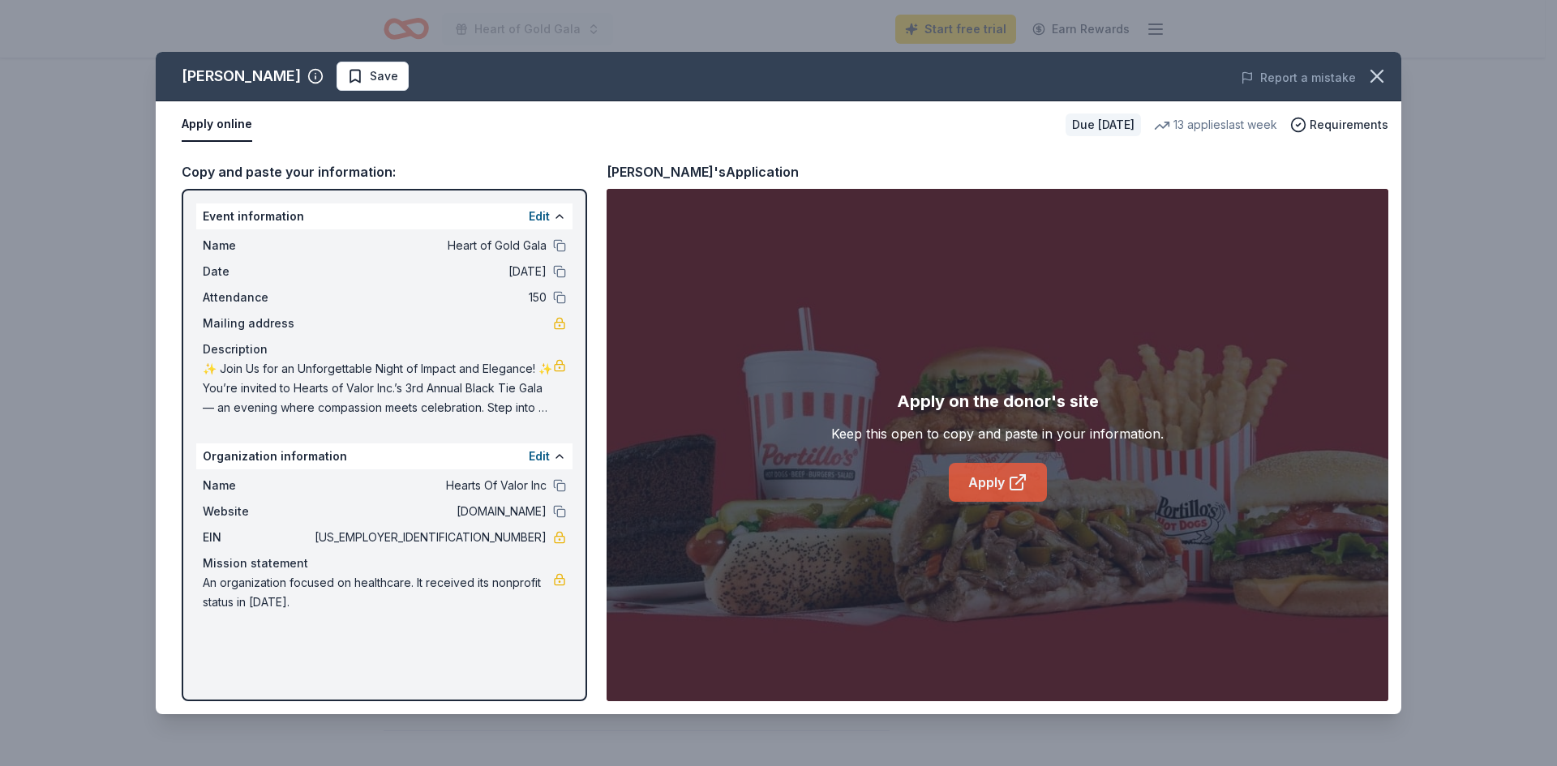
click at [970, 484] on link "Apply" at bounding box center [998, 482] width 98 height 39
click at [1385, 75] on icon "button" at bounding box center [1377, 76] width 23 height 23
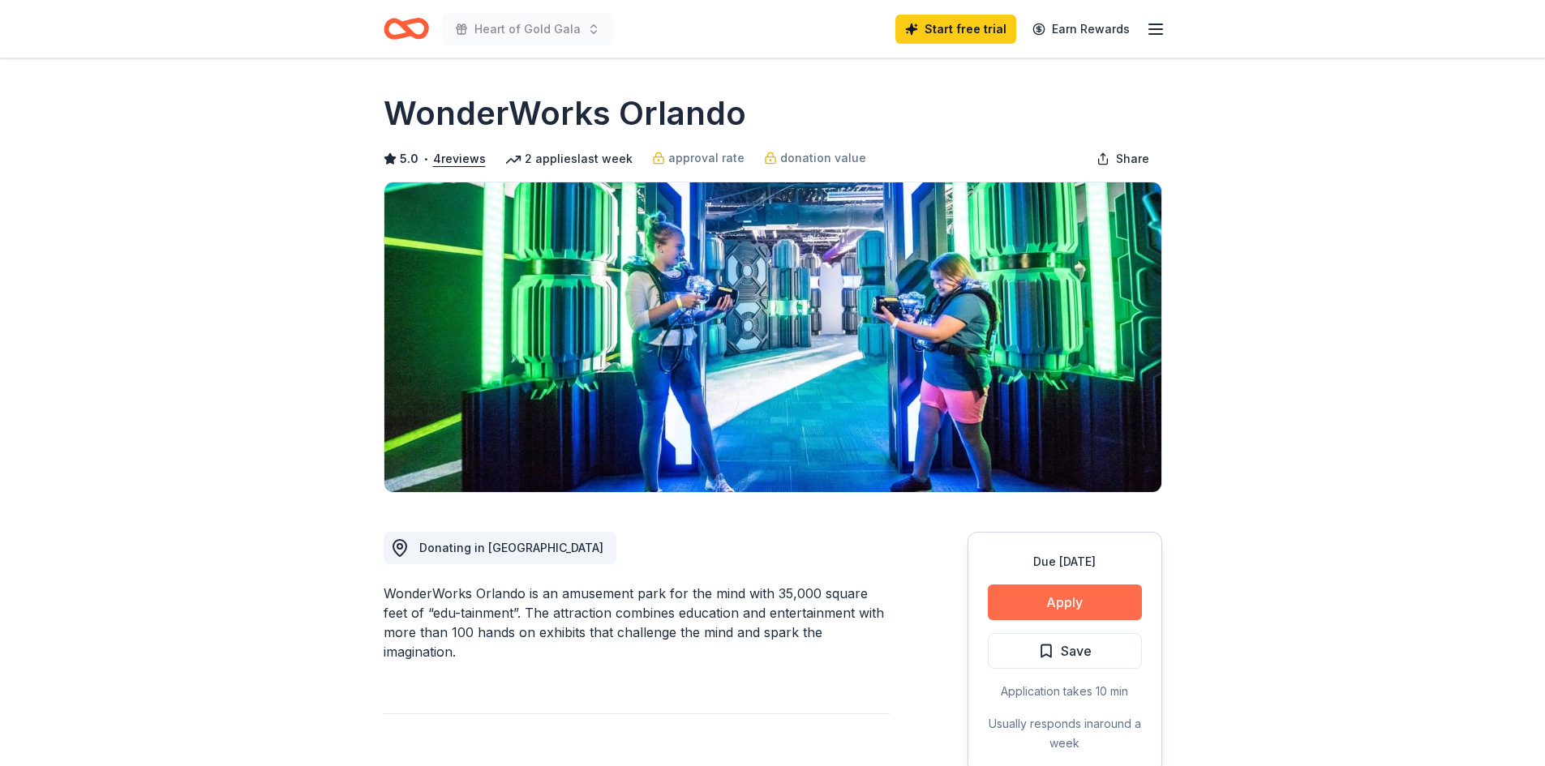
click at [1065, 612] on button "Apply" at bounding box center [1065, 603] width 154 height 36
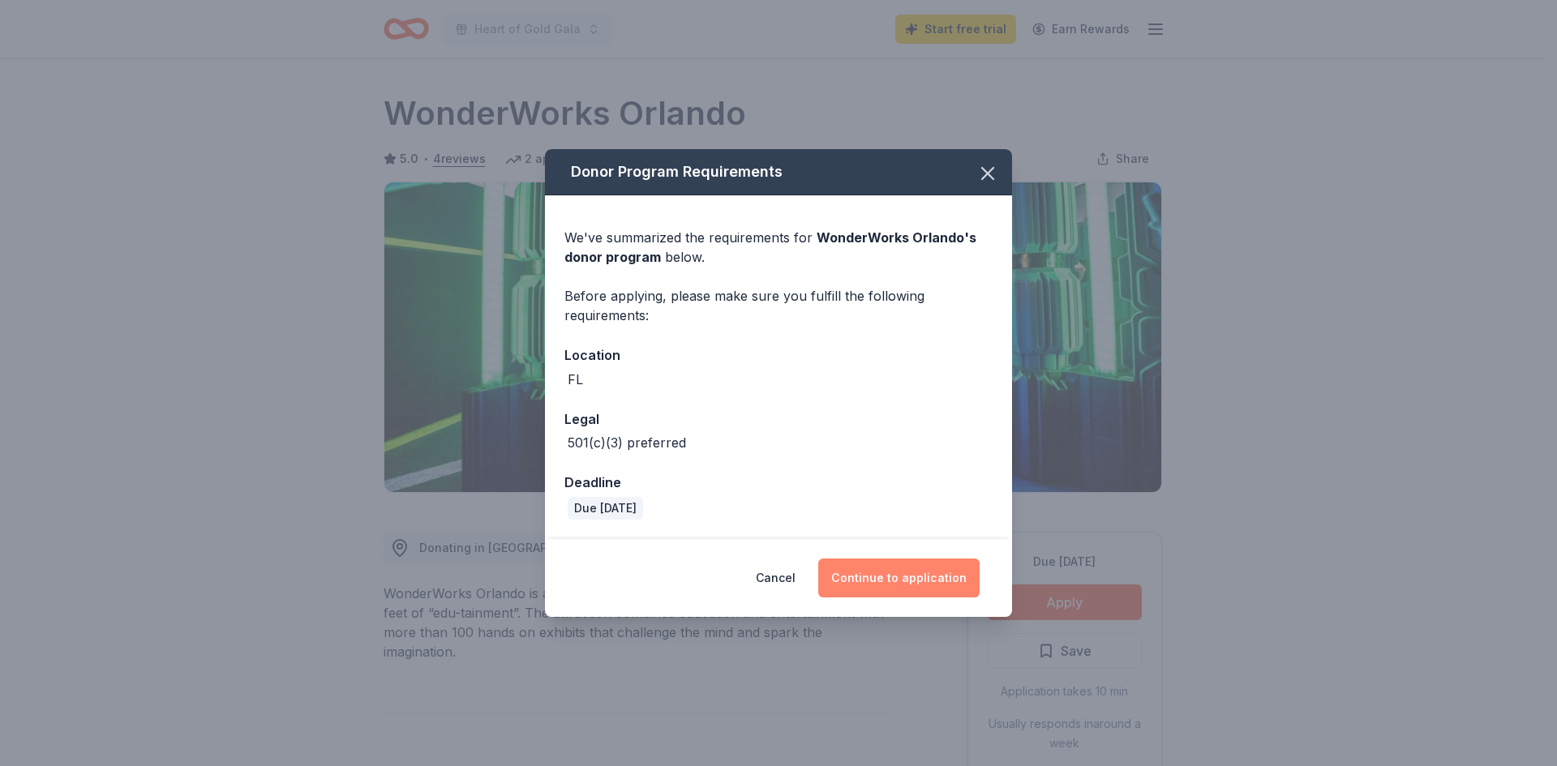
click at [903, 575] on button "Continue to application" at bounding box center [898, 578] width 161 height 39
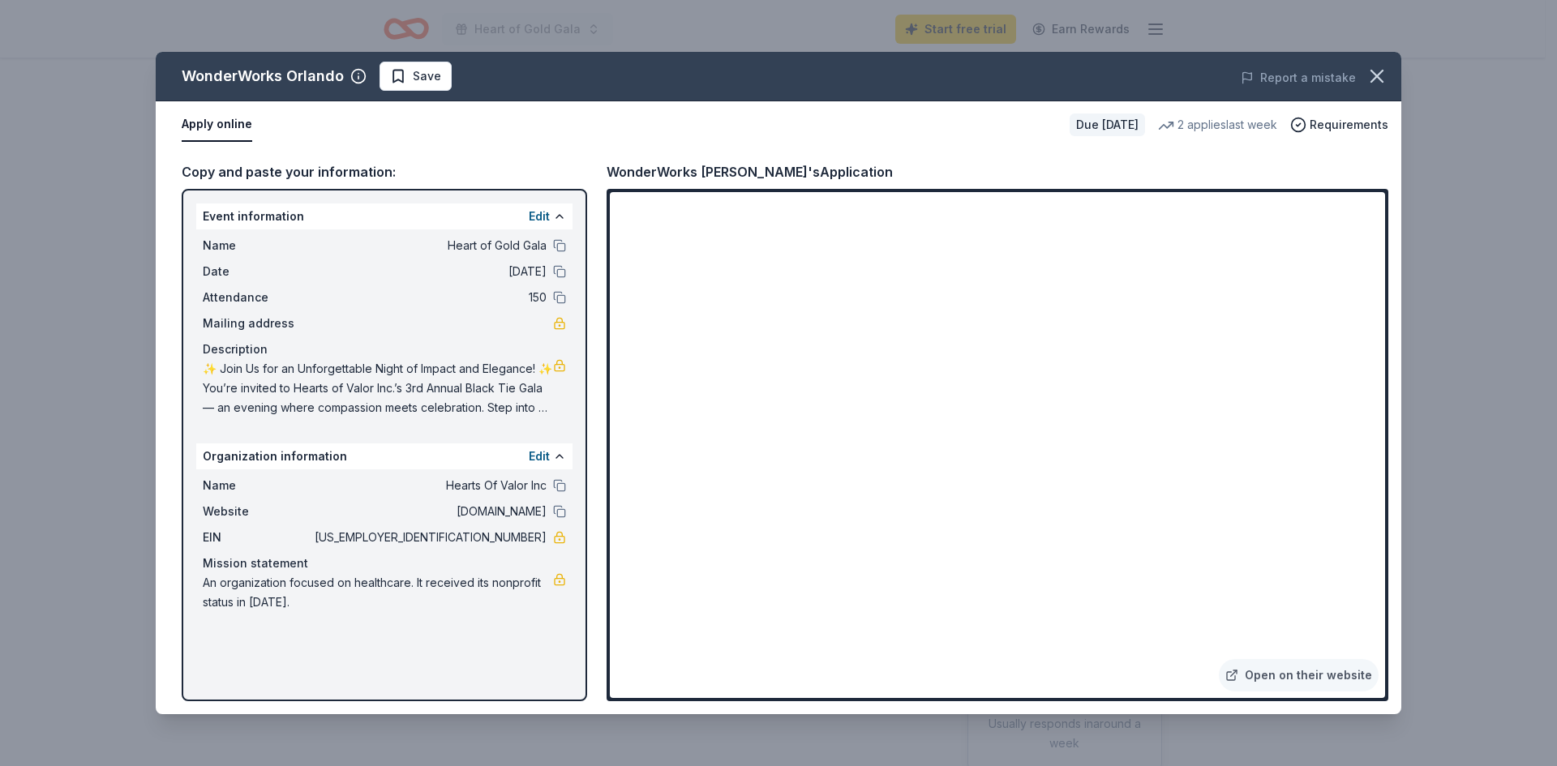
click at [214, 123] on button "Apply online" at bounding box center [217, 125] width 71 height 34
click at [222, 131] on button "Apply online" at bounding box center [217, 125] width 71 height 34
click at [207, 122] on button "Apply online" at bounding box center [217, 125] width 71 height 34
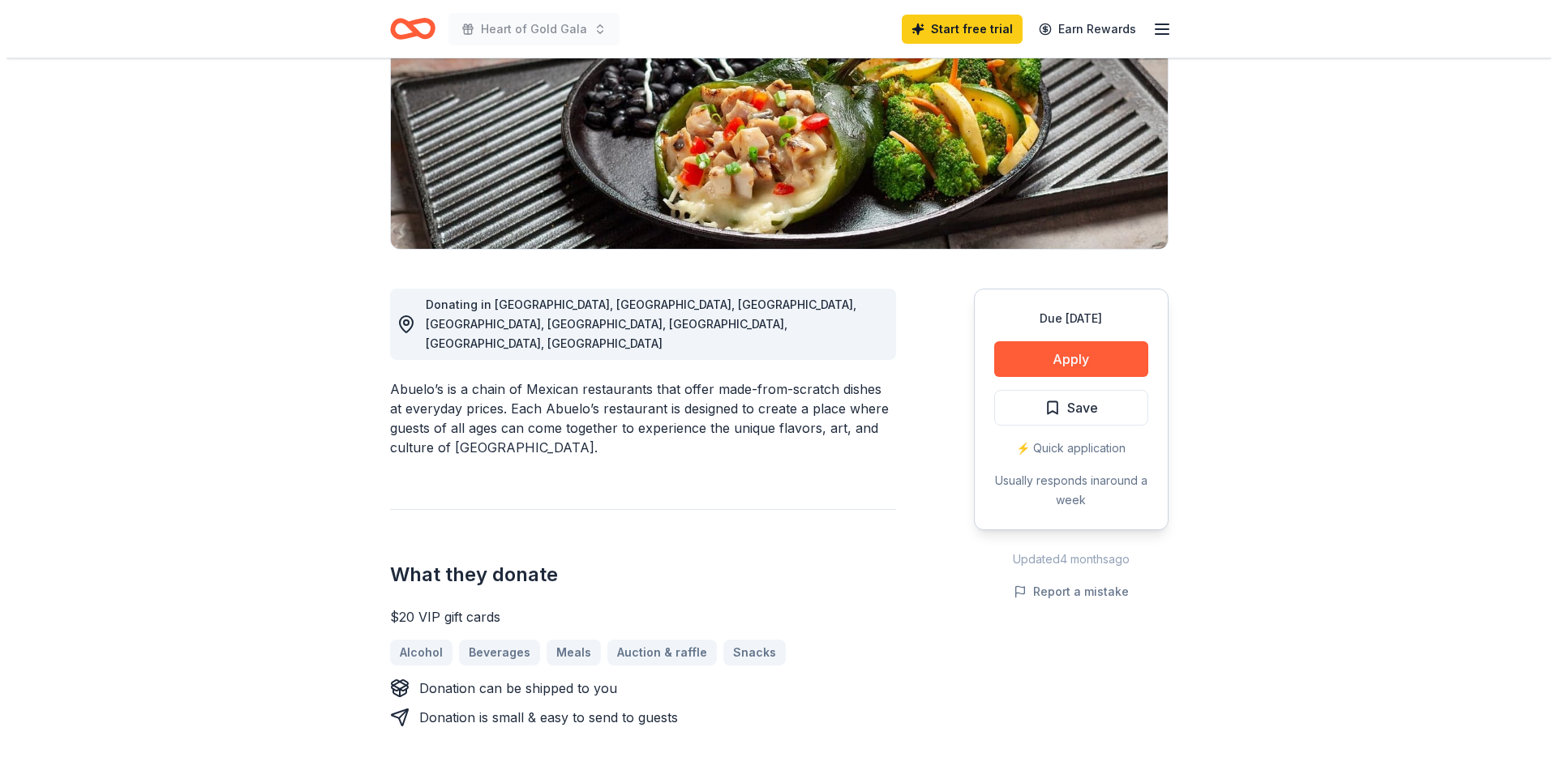
scroll to position [243, 0]
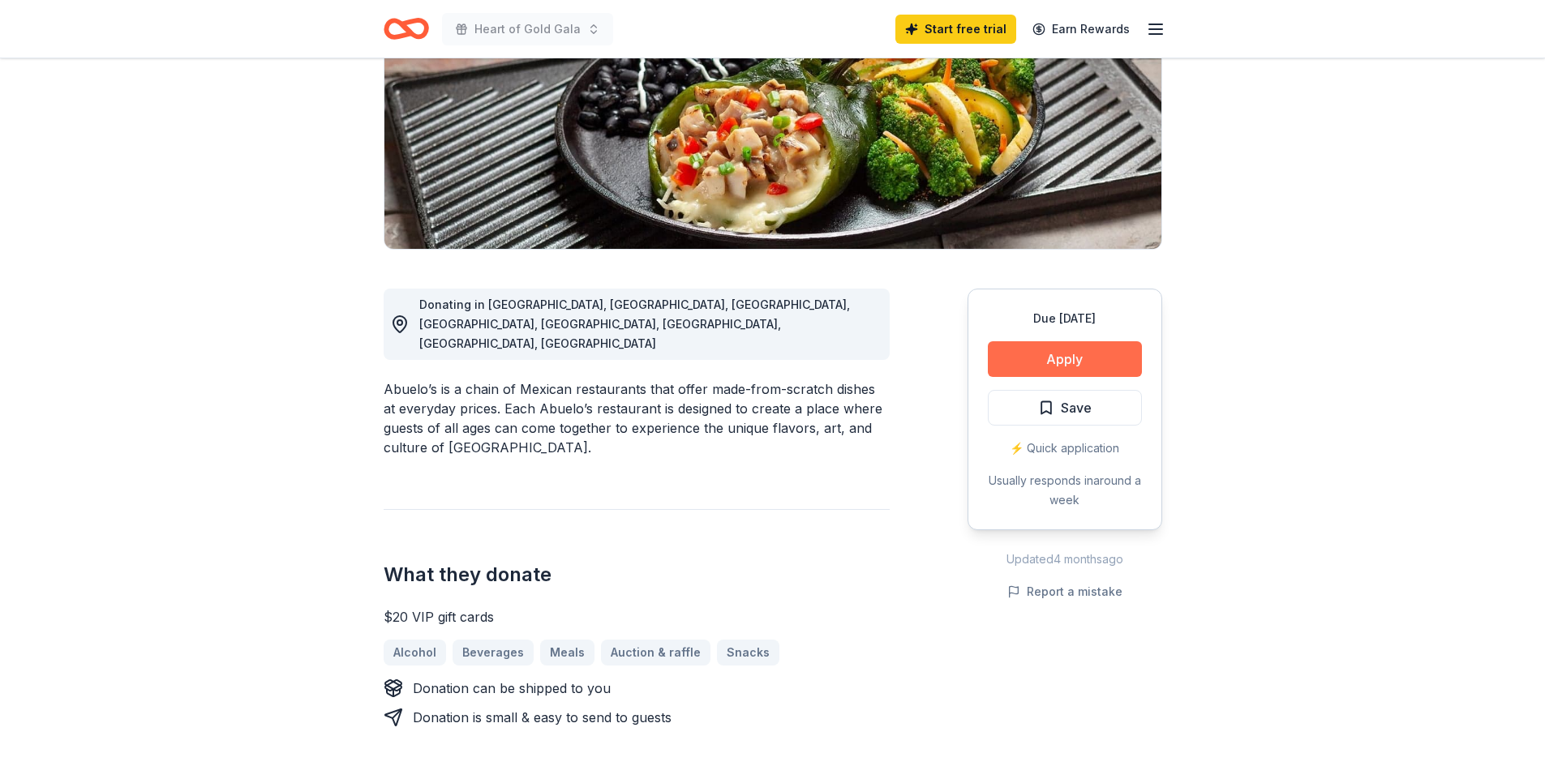
click at [1041, 364] on button "Apply" at bounding box center [1065, 359] width 154 height 36
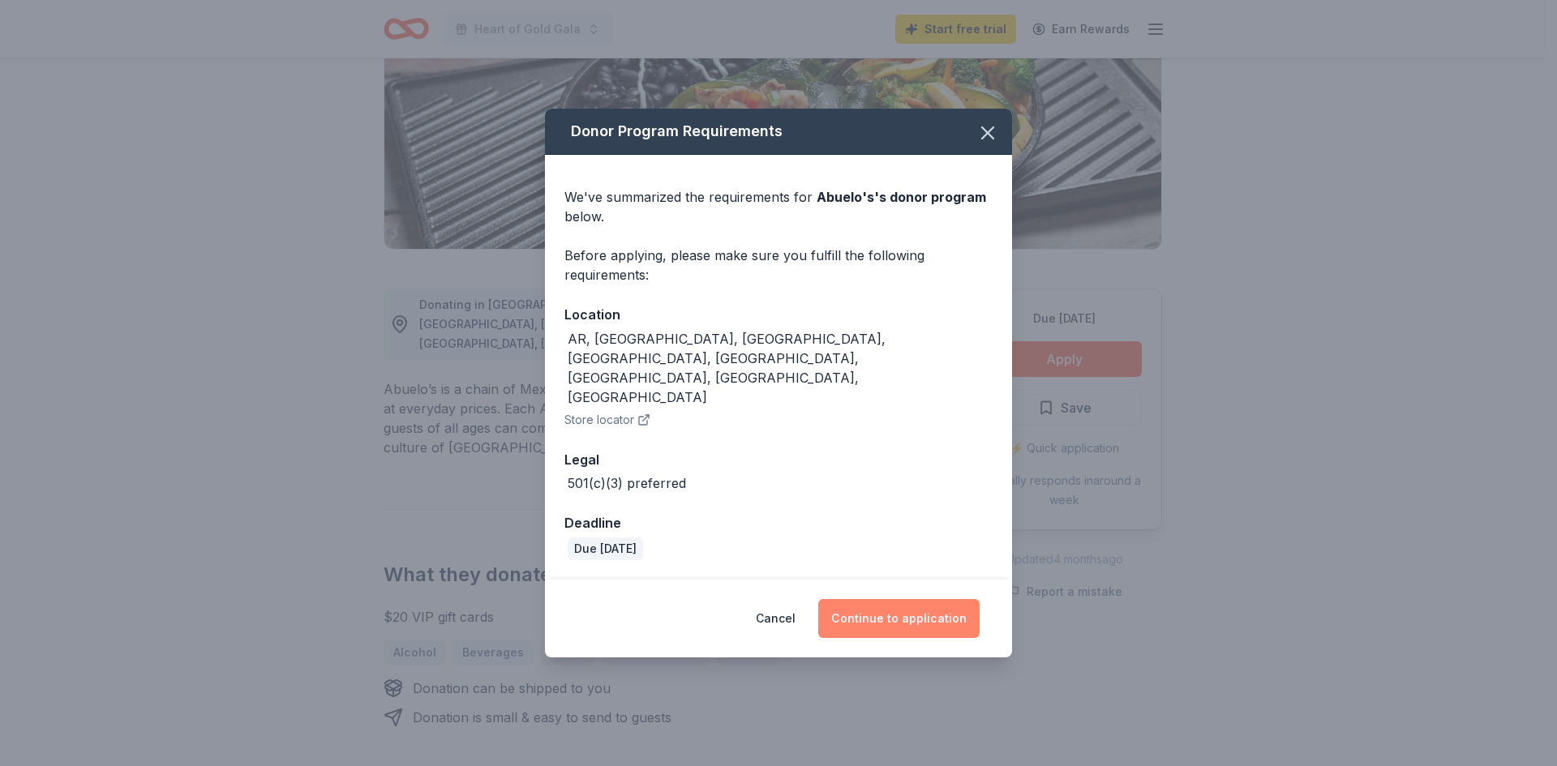
click at [904, 599] on button "Continue to application" at bounding box center [898, 618] width 161 height 39
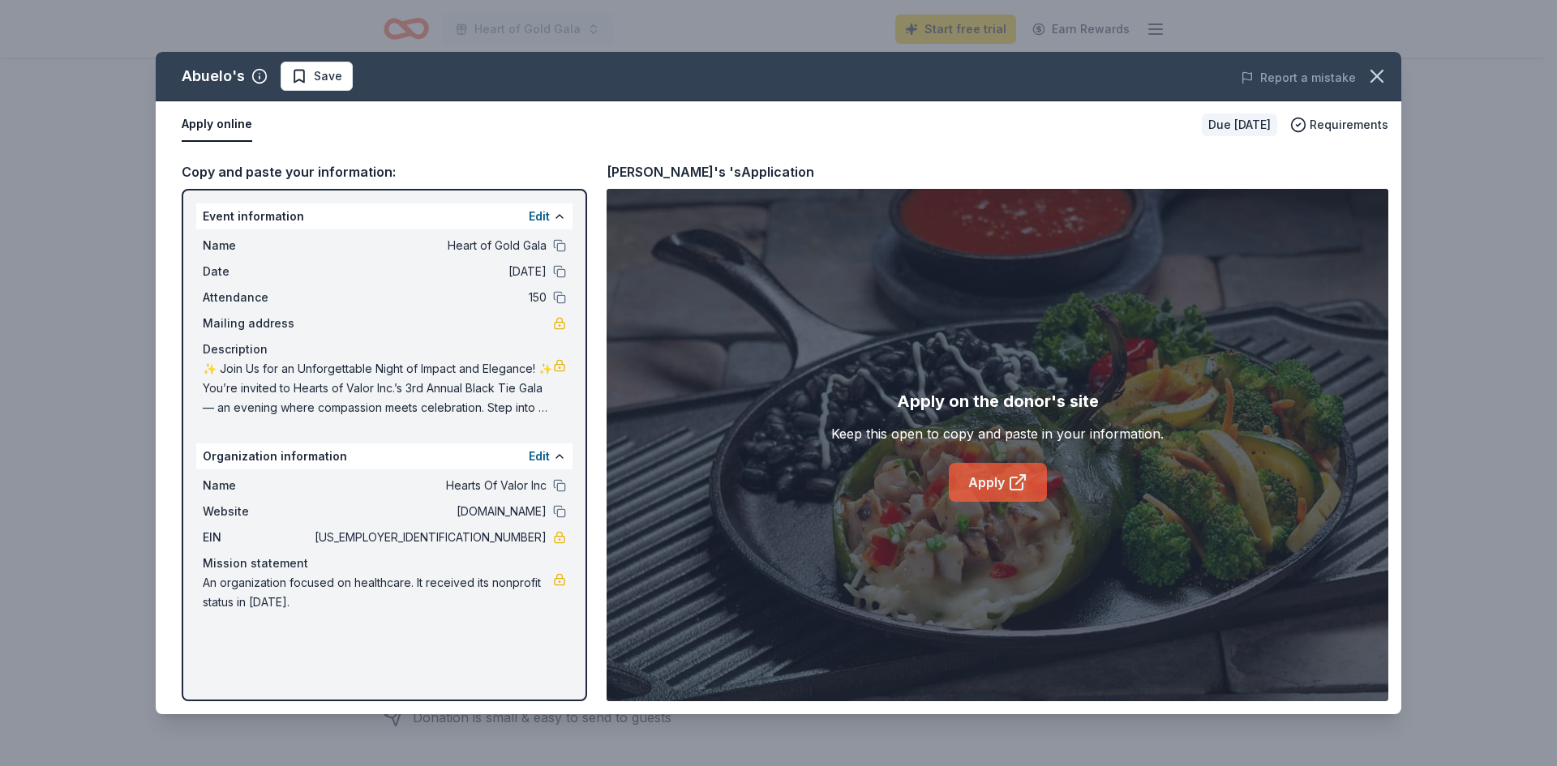
click at [959, 481] on link "Apply" at bounding box center [998, 482] width 98 height 39
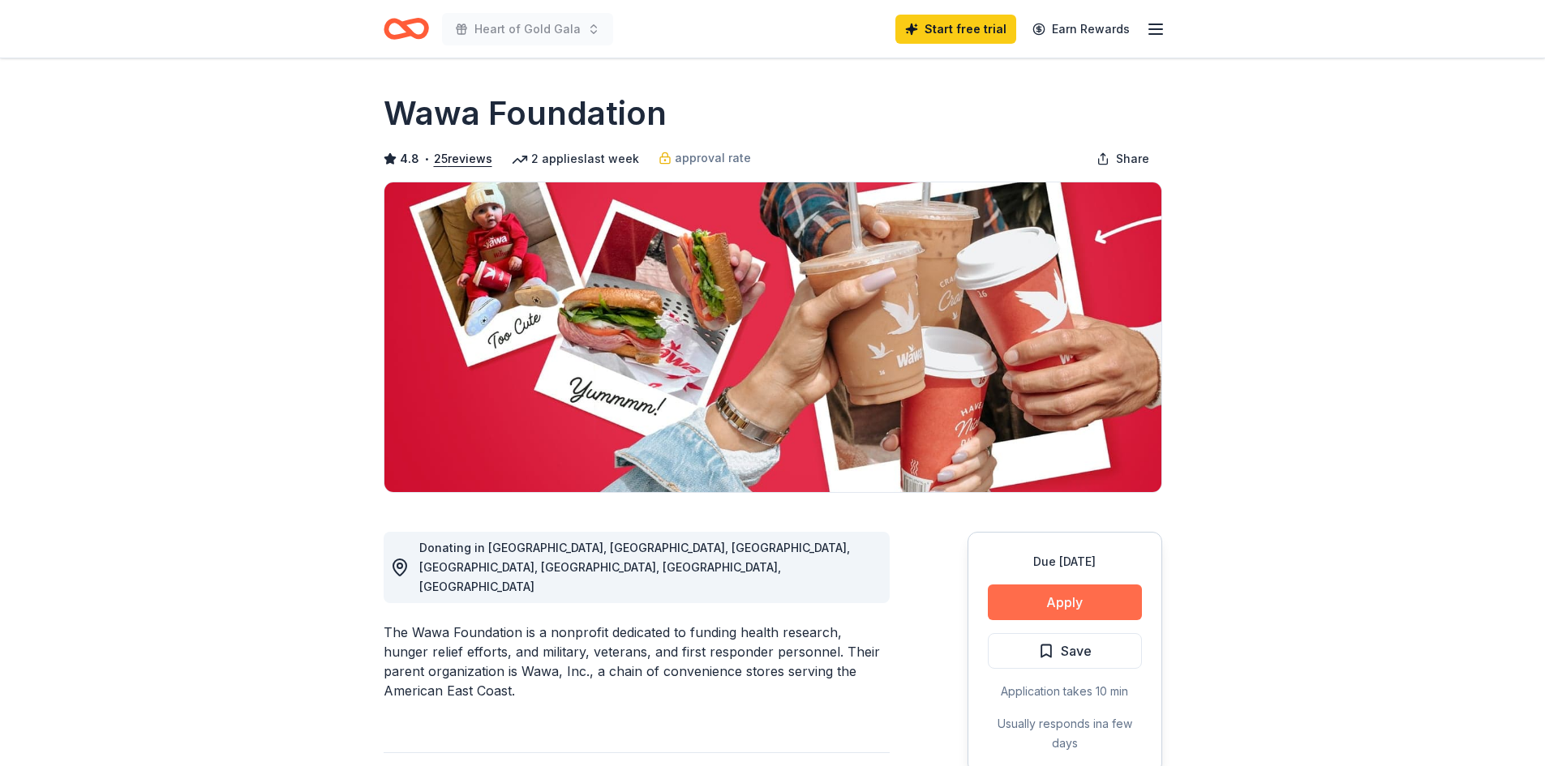
click at [1058, 602] on button "Apply" at bounding box center [1065, 603] width 154 height 36
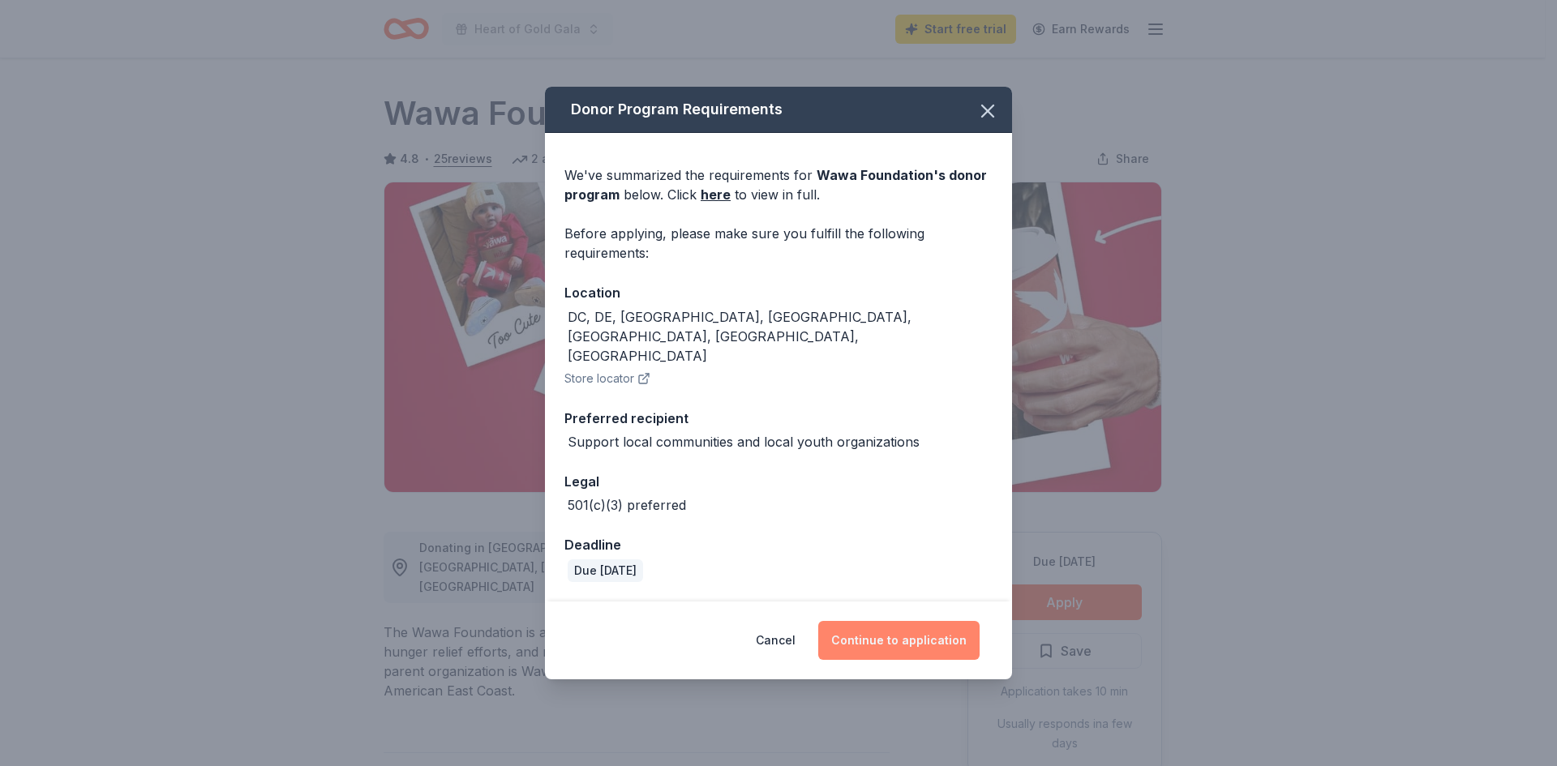
click at [871, 624] on button "Continue to application" at bounding box center [898, 640] width 161 height 39
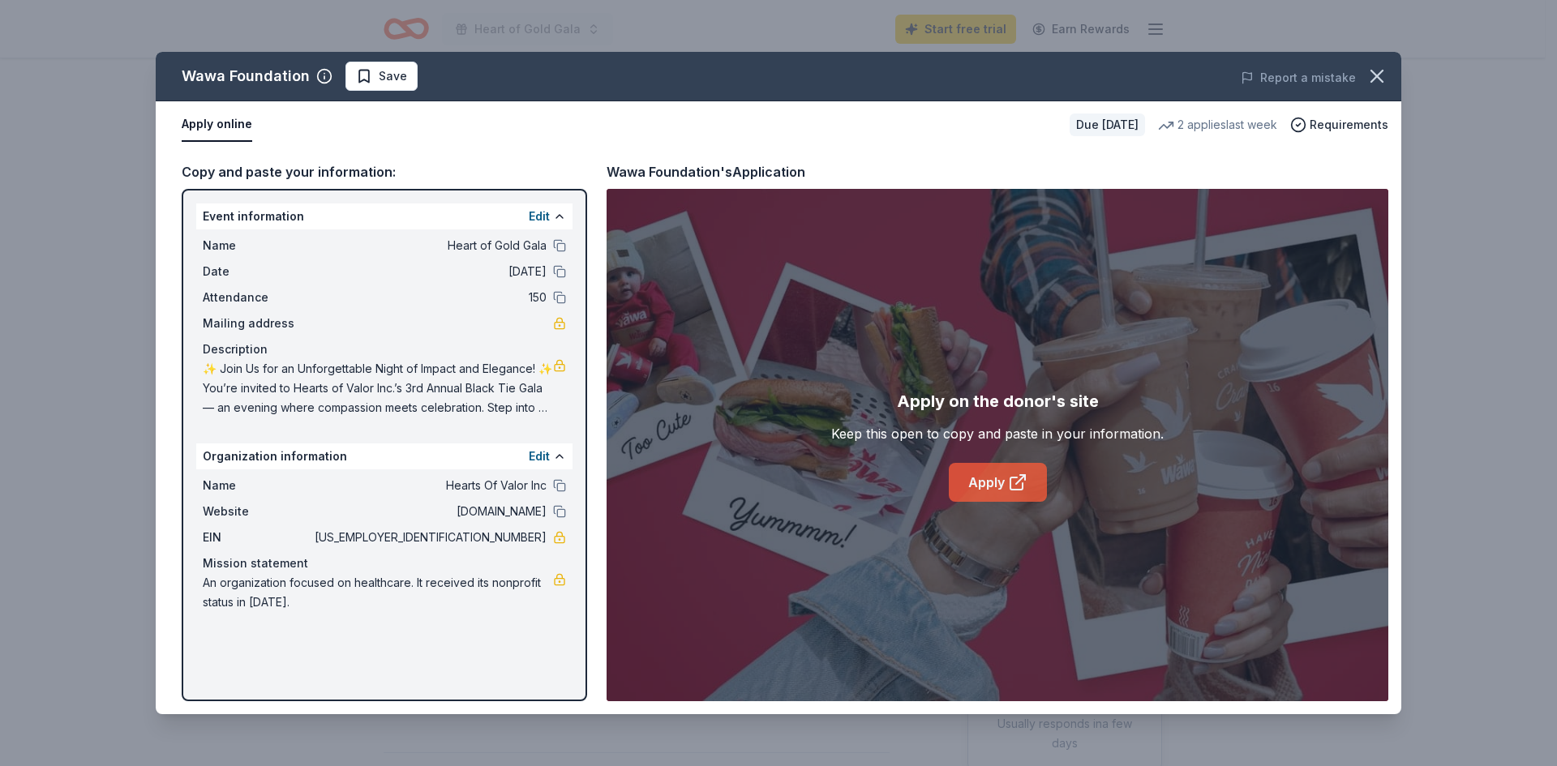
click at [987, 483] on link "Apply" at bounding box center [998, 482] width 98 height 39
